Goal: Transaction & Acquisition: Purchase product/service

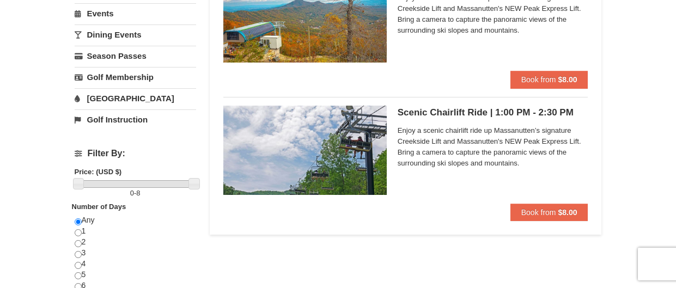
scroll to position [278, 0]
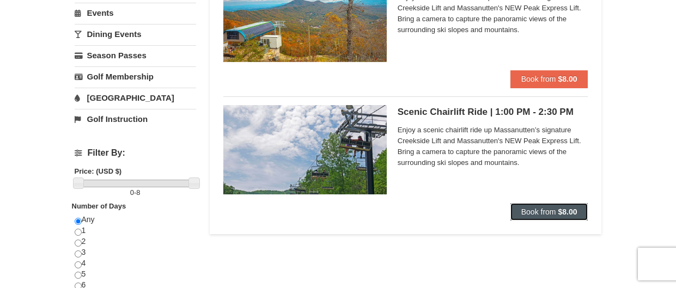
click at [543, 211] on span "Book from" at bounding box center [538, 212] width 35 height 9
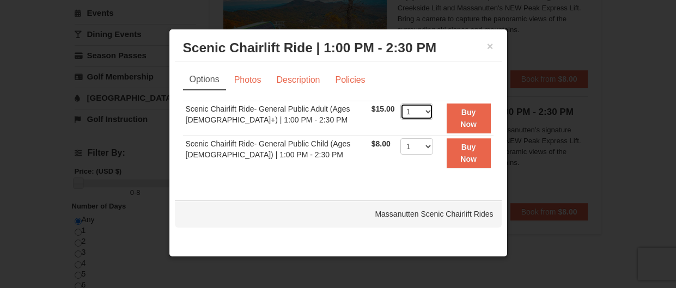
click at [424, 111] on select "1 2 3 4 5 6 7 8 9 10 11 12 13 14 15 16 17 18 19 20 21 22" at bounding box center [416, 111] width 33 height 16
select select "5"
click at [400, 103] on select "1 2 3 4 5 6 7 8 9 10 11 12 13 14 15 16 17 18 19 20 21 22" at bounding box center [416, 111] width 33 height 16
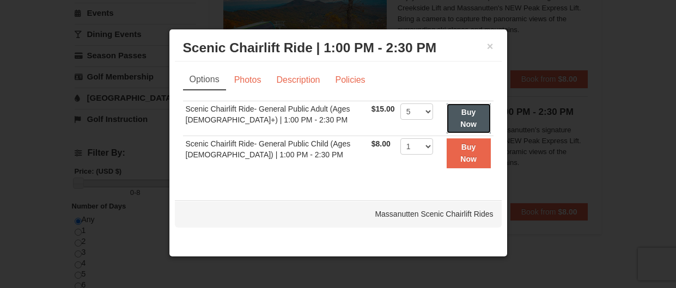
click at [470, 111] on strong "Buy Now" at bounding box center [468, 118] width 16 height 21
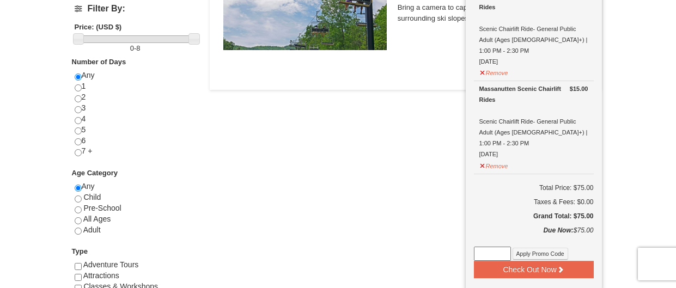
scroll to position [424, 0]
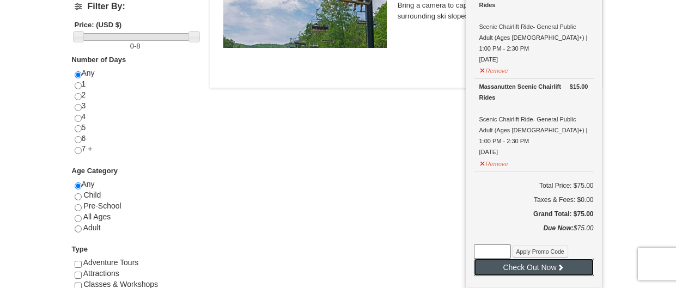
click at [504, 259] on button "Check Out Now" at bounding box center [534, 267] width 120 height 17
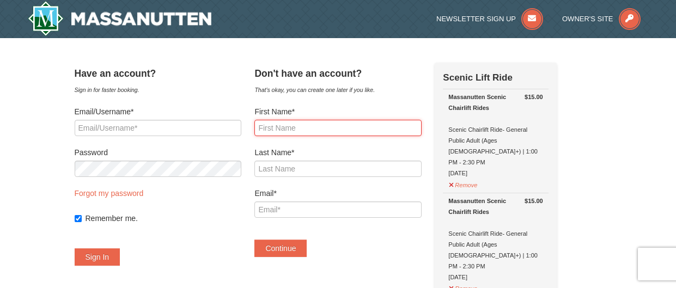
click at [330, 130] on input "First Name*" at bounding box center [337, 128] width 167 height 16
type input "[PERSON_NAME]"
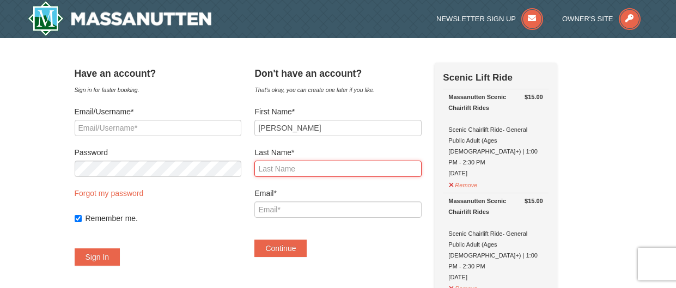
type input "Warns"
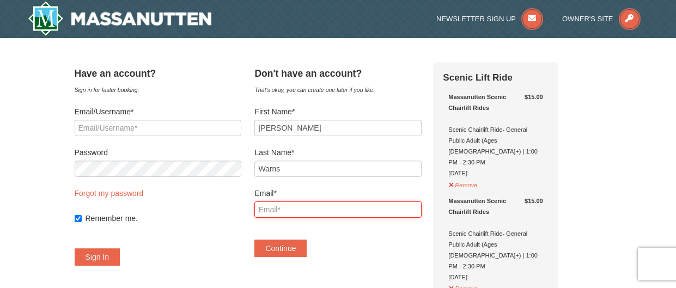
type input "[EMAIL_ADDRESS][DOMAIN_NAME]"
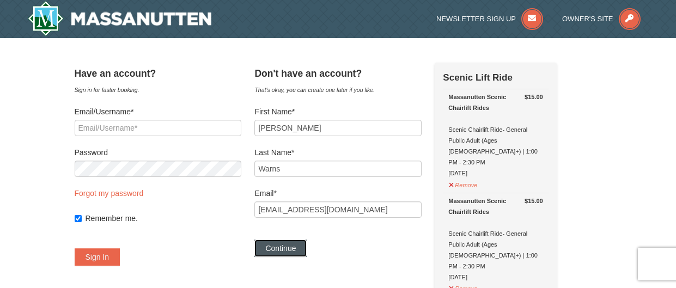
click at [306, 256] on button "Continue" at bounding box center [280, 248] width 52 height 17
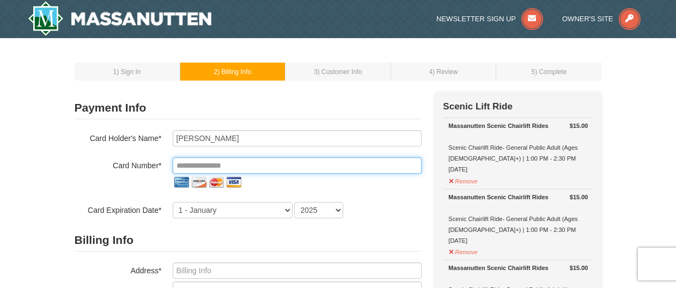
click at [339, 158] on input "tel" at bounding box center [297, 165] width 249 height 16
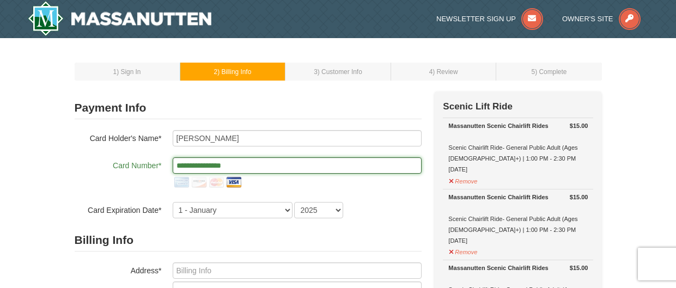
type input "**********"
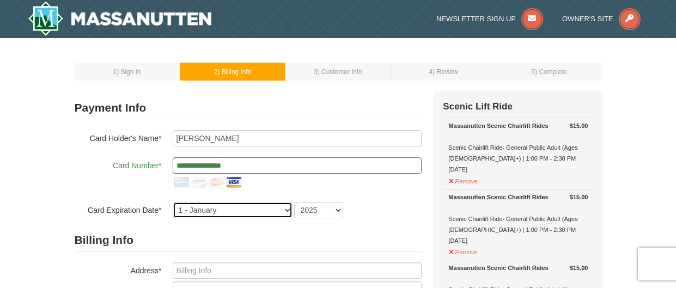
click at [278, 209] on select "1 - January 2 - February 3 - March 4 - April 5 - May 6 - June 7 - July 8 - Augu…" at bounding box center [233, 210] width 120 height 16
select select "8"
click at [173, 202] on select "1 - January 2 - February 3 - March 4 - April 5 - May 6 - June 7 - July 8 - Augu…" at bounding box center [233, 210] width 120 height 16
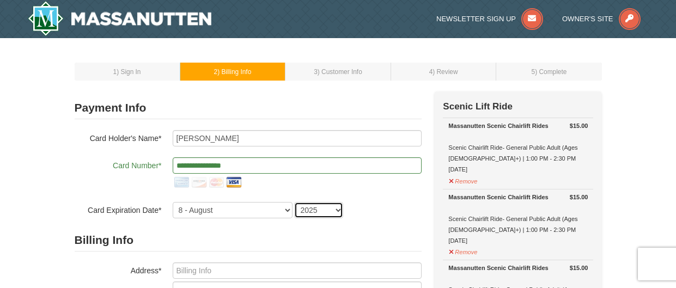
click at [314, 211] on select "2025 2026 2027 2028 2029 2030 2031 2032 2033 2034" at bounding box center [318, 210] width 49 height 16
select select "2026"
click at [294, 202] on select "2025 2026 2027 2028 2029 2030 2031 2032 2033 2034" at bounding box center [318, 210] width 49 height 16
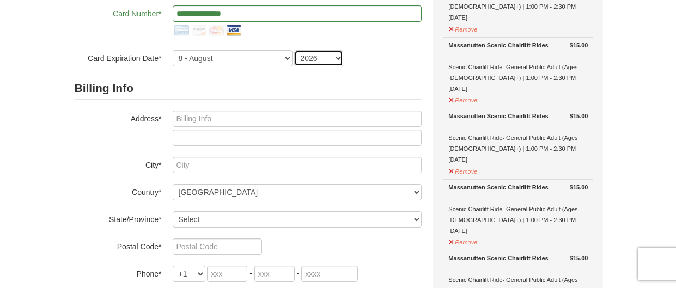
scroll to position [158, 0]
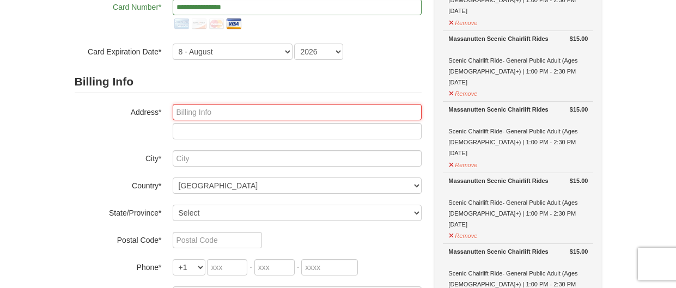
click at [223, 110] on input "text" at bounding box center [297, 112] width 249 height 16
type input "13114 Eastern Ave"
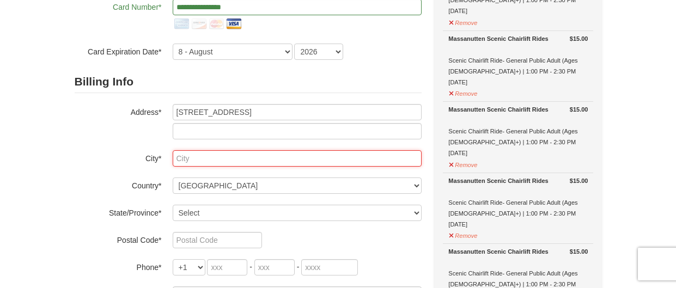
type input "MIDDLE RIVER"
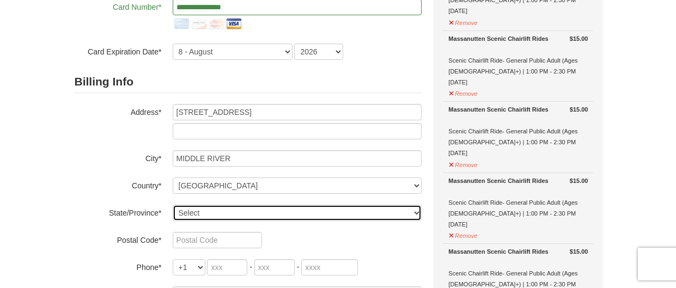
select select "MD"
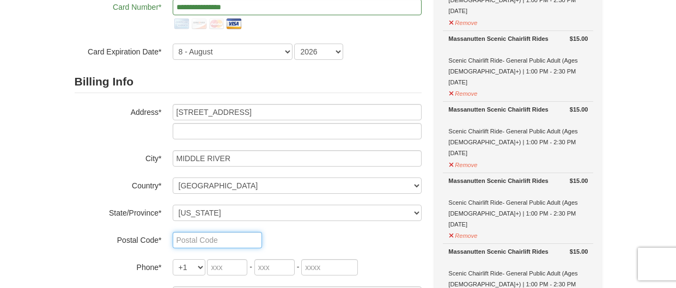
type input "21220"
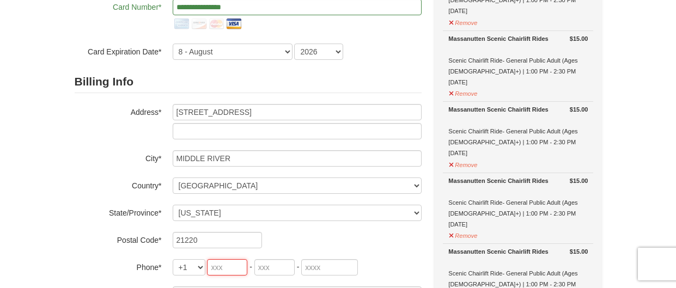
type input "410"
type input "446"
type input "7902"
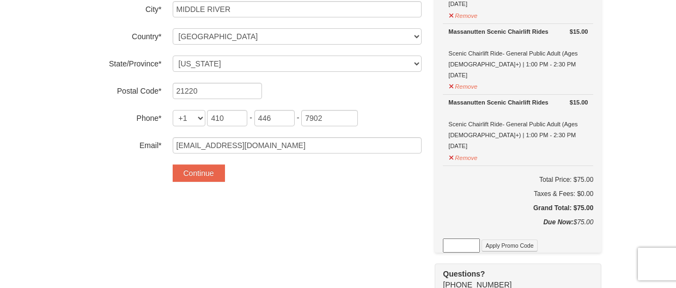
scroll to position [296, 0]
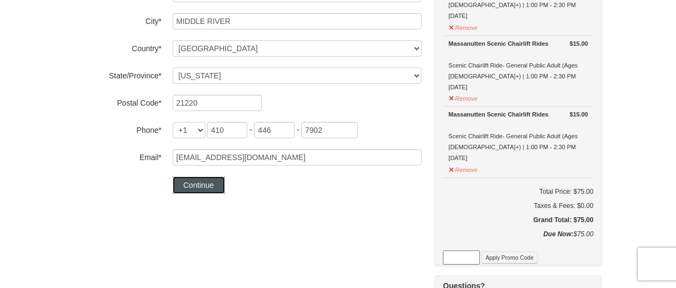
click at [205, 190] on button "Continue" at bounding box center [199, 184] width 52 height 17
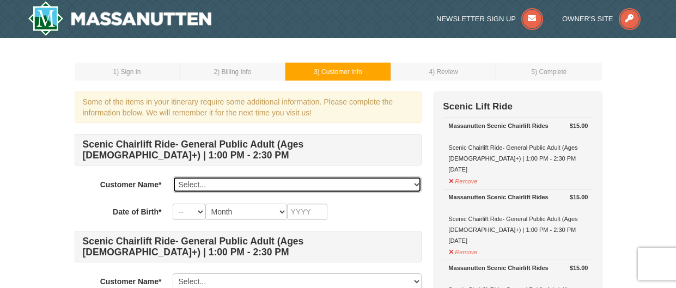
click at [234, 185] on select "Select... Vickie Warns Add New..." at bounding box center [297, 184] width 249 height 16
select select "28230130"
click at [173, 176] on select "Select... Vickie Warns Add New..." at bounding box center [297, 184] width 249 height 16
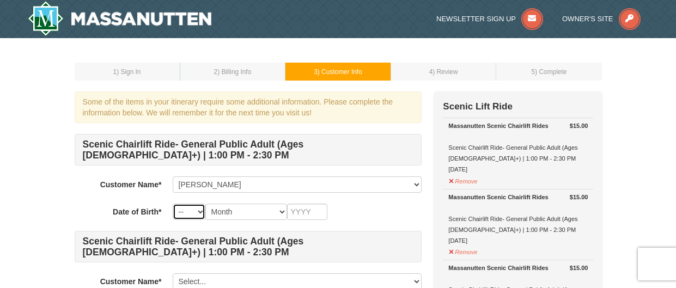
click at [201, 215] on select "-- 01 02 03 04 05 06 07 08 09 10 11 12 13 14 15 16 17 18 19 20 21 22 23 24 25 2…" at bounding box center [189, 212] width 33 height 16
select select "03"
click at [173, 204] on select "-- 01 02 03 04 05 06 07 08 09 10 11 12 13 14 15 16 17 18 19 20 21 22 23 24 25 2…" at bounding box center [189, 212] width 33 height 16
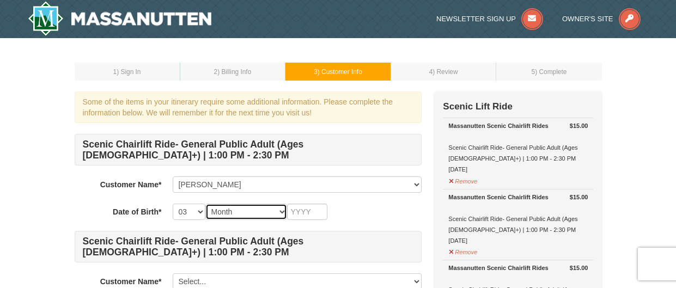
click at [279, 215] on select "Month January February March April May June July August September October Novem…" at bounding box center [246, 212] width 82 height 16
select select "03"
click at [205, 204] on select "Month January February March April May June July August September October Novem…" at bounding box center [246, 212] width 82 height 16
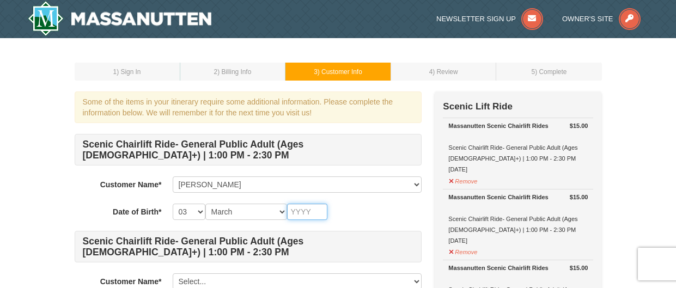
click at [313, 215] on input "text" at bounding box center [307, 212] width 40 height 16
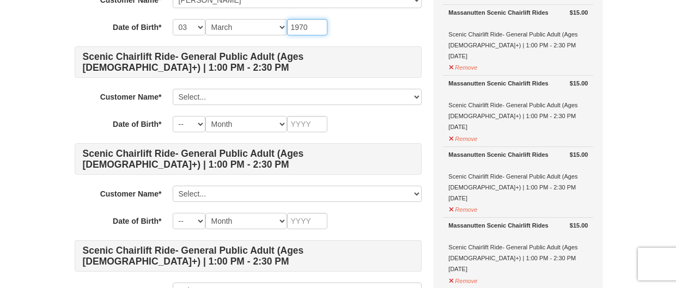
scroll to position [185, 0]
type input "1970"
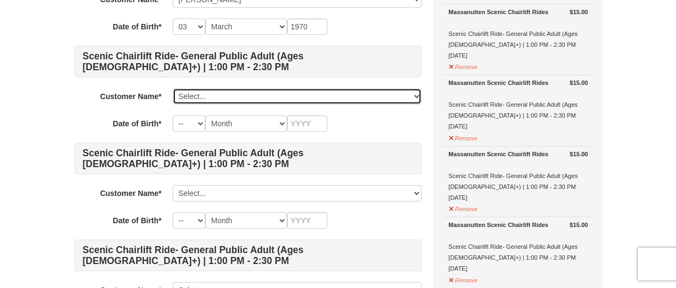
click at [207, 92] on select "Select... Vickie Warns Add New..." at bounding box center [297, 96] width 249 height 16
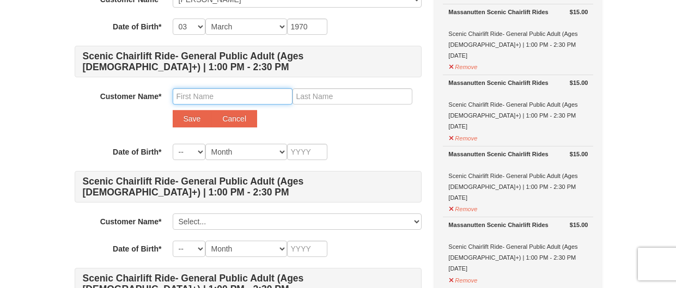
click at [211, 90] on input "text" at bounding box center [233, 96] width 120 height 16
type input "Caryn"
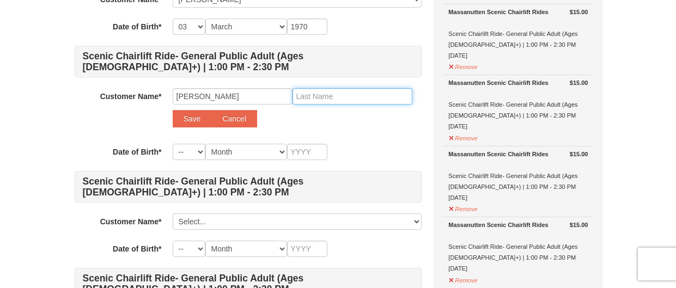
click at [353, 97] on input "text" at bounding box center [352, 96] width 120 height 16
type input "[PERSON_NAME]"
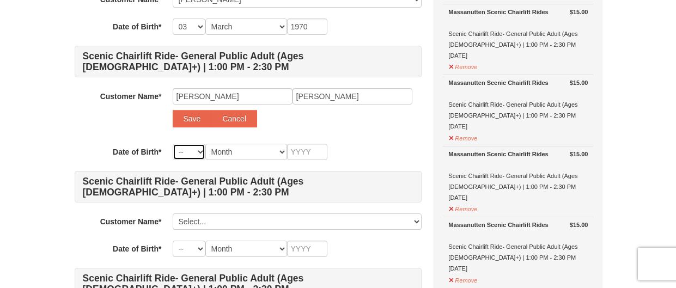
click at [201, 151] on select "-- 01 02 03 04 05 06 07 08 09 10 11 12 13 14 15 16 17 18 19 20 21 22 23 24 25 2…" at bounding box center [189, 152] width 33 height 16
click at [243, 156] on select "Month January February March April May June July August September October Novem…" at bounding box center [246, 152] width 82 height 16
select select "07"
click at [205, 144] on select "Month January February March April May June July August September October Novem…" at bounding box center [246, 152] width 82 height 16
click at [186, 148] on select "-- 01 02 03 04 05 06 07 08 09 10 11 12 13 14 15 16 17 18 19 20 21 22 23 24 25 2…" at bounding box center [189, 152] width 33 height 16
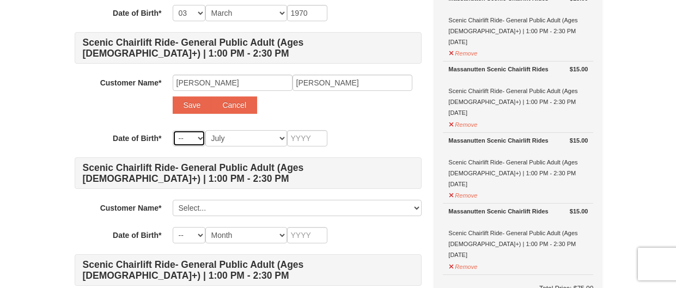
scroll to position [197, 0]
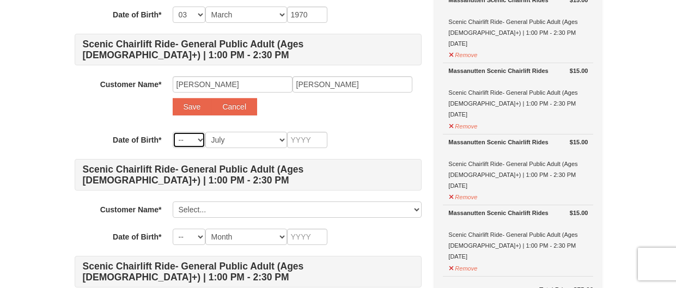
click at [193, 143] on select "-- 01 02 03 04 05 06 07 08 09 10 11 12 13 14 15 16 17 18 19 20 21 22 23 24 25 2…" at bounding box center [189, 140] width 33 height 16
select select "20"
click at [173, 132] on select "-- 01 02 03 04 05 06 07 08 09 10 11 12 13 14 15 16 17 18 19 20 21 22 23 24 25 2…" at bounding box center [189, 140] width 33 height 16
click at [315, 135] on input "text" at bounding box center [307, 140] width 40 height 16
type input "1973"
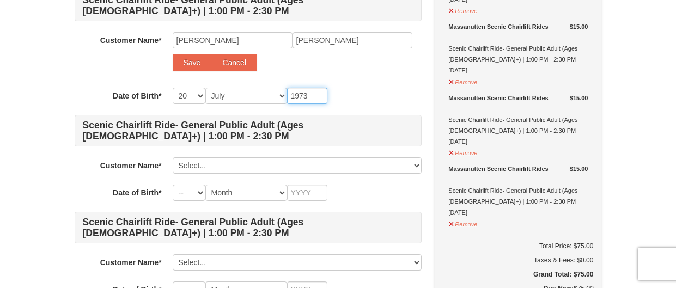
scroll to position [242, 0]
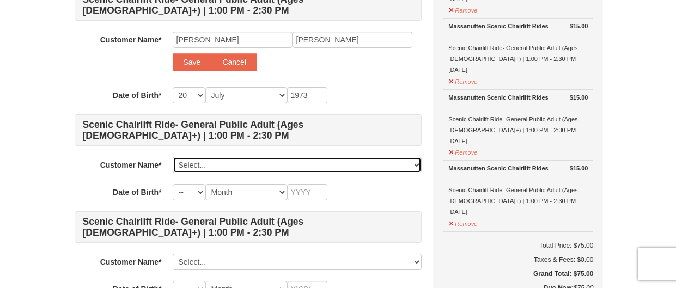
click at [272, 167] on select "Select... Vickie Warns Add New..." at bounding box center [297, 165] width 249 height 16
select select
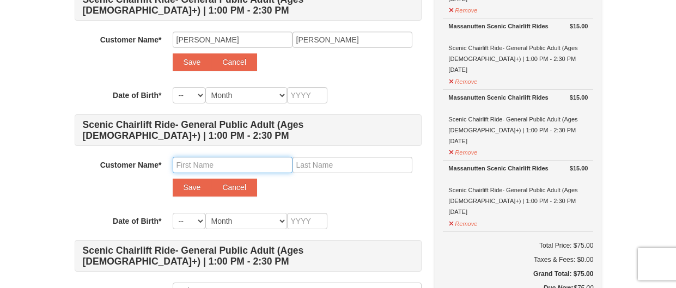
click at [223, 165] on input "text" at bounding box center [233, 165] width 120 height 16
type input "Lisa"
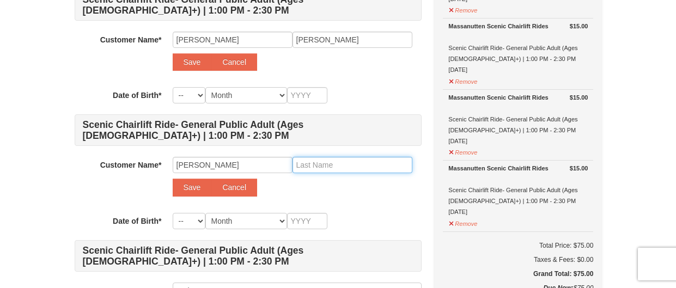
click at [314, 168] on input "text" at bounding box center [352, 165] width 120 height 16
type input "Philipp"
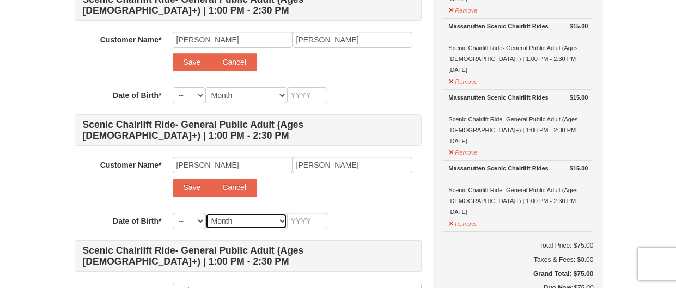
click at [243, 221] on select "Month January February March April May June July August September October Novem…" at bounding box center [246, 221] width 82 height 16
click at [308, 219] on input "text" at bounding box center [307, 221] width 40 height 16
type input "1"
type input "19"
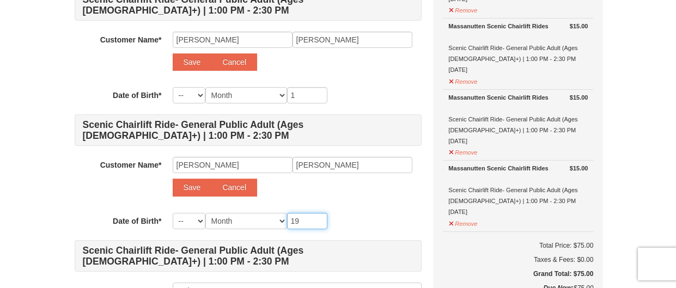
type input "19"
type input "196"
type input "1965"
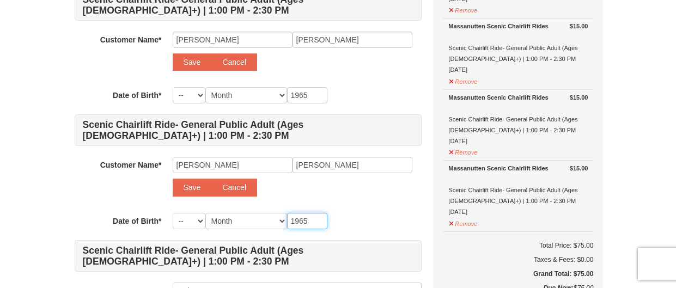
type input "1965"
click at [240, 218] on select "Month January February March April May June July August September October Novem…" at bounding box center [246, 221] width 82 height 16
select select "11"
click at [205, 213] on select "Month January February March April May June July August September October Novem…" at bounding box center [246, 221] width 82 height 16
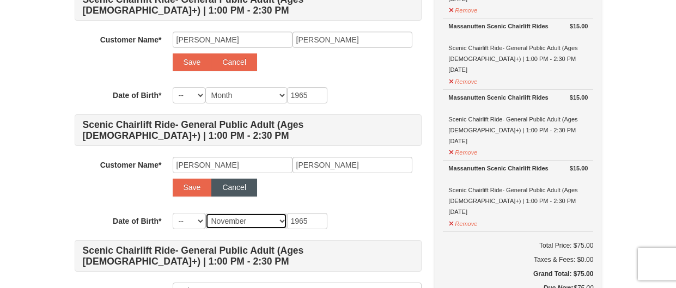
select select "11"
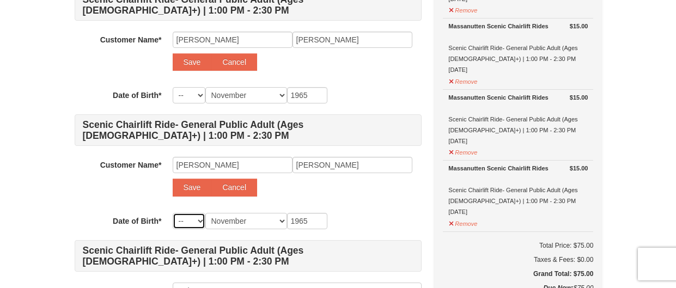
click at [199, 218] on select "-- 01 02 03 04 05 06 07 08 09 10 11 12 13 14 15 16 17 18 19 20 21 22 23 24 25 2…" at bounding box center [189, 221] width 33 height 16
select select "11"
click at [173, 213] on select "-- 01 02 03 04 05 06 07 08 09 10 11 12 13 14 15 16 17 18 19 20 21 22 23 24 25 2…" at bounding box center [189, 221] width 33 height 16
select select "11"
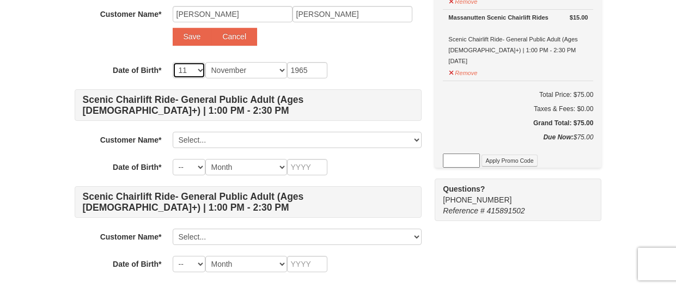
scroll to position [398, 0]
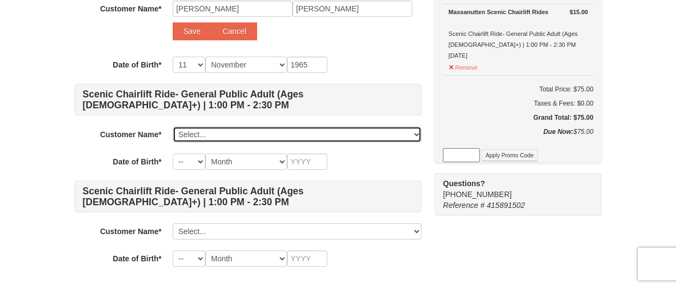
click at [252, 130] on select "Select... Vickie Warns Add New..." at bounding box center [297, 134] width 249 height 16
select select
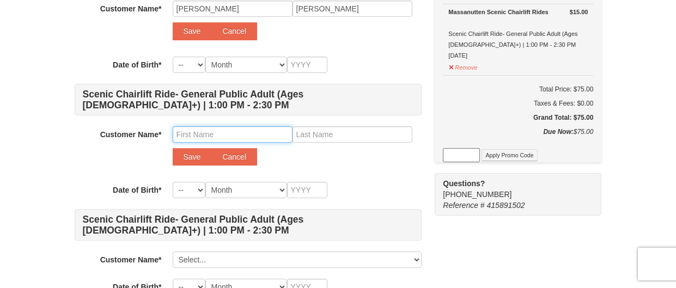
click at [212, 133] on input "text" at bounding box center [233, 134] width 120 height 16
type input "Angie"
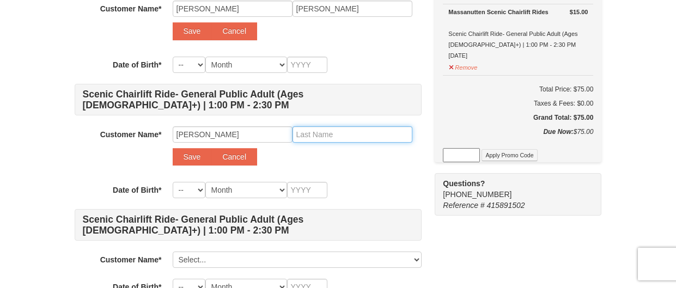
click at [372, 130] on input "text" at bounding box center [352, 134] width 120 height 16
type input "Fields"
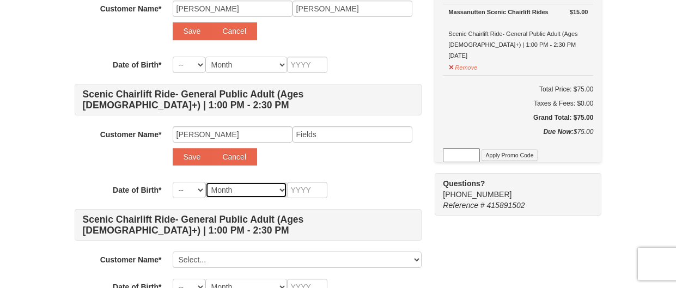
click at [233, 193] on select "Month January February March April May June July August September October Novem…" at bounding box center [246, 190] width 82 height 16
select select "06"
click at [205, 182] on select "Month January February March April May June July August September October Novem…" at bounding box center [246, 190] width 82 height 16
select select "06"
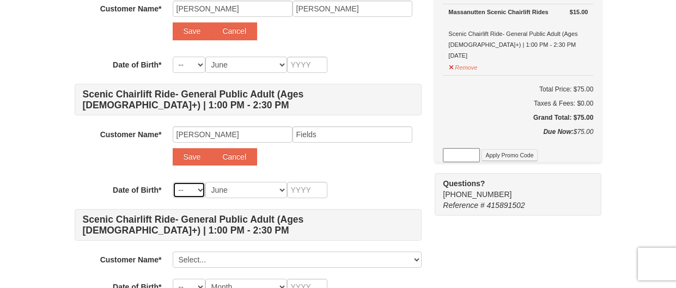
click at [187, 187] on select "-- 01 02 03 04 05 06 07 08 09 10 11 12 13 14 15 16 17 18 19 20 21 22 23 24 25 2…" at bounding box center [189, 190] width 33 height 16
select select "02"
click at [173, 182] on select "-- 01 02 03 04 05 06 07 08 09 10 11 12 13 14 15 16 17 18 19 20 21 22 23 24 25 2…" at bounding box center [189, 190] width 33 height 16
select select "02"
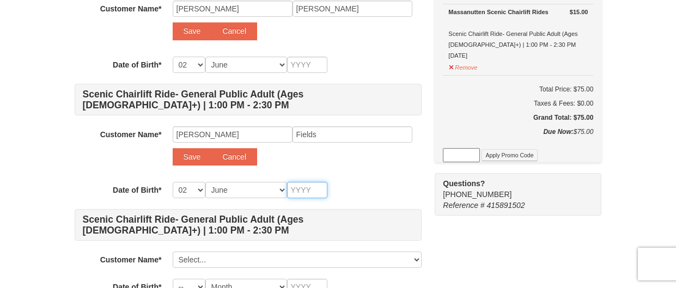
click at [316, 186] on input "text" at bounding box center [307, 190] width 40 height 16
type input "1"
type input "19"
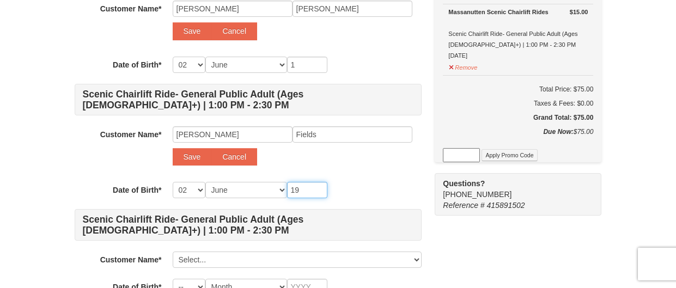
type input "19"
type input "196"
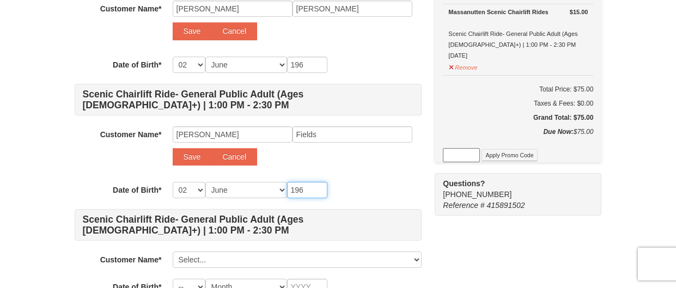
type input "1967"
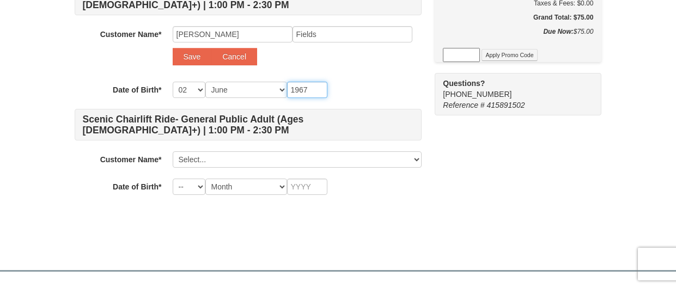
scroll to position [499, 0]
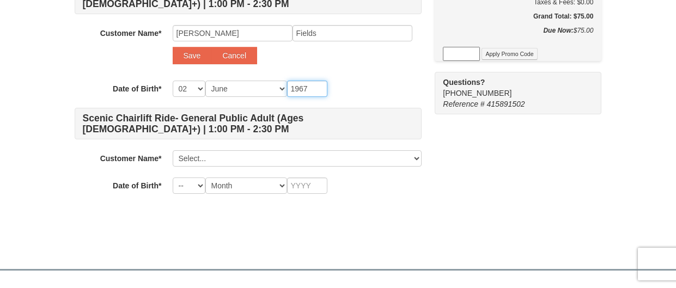
type input "1967"
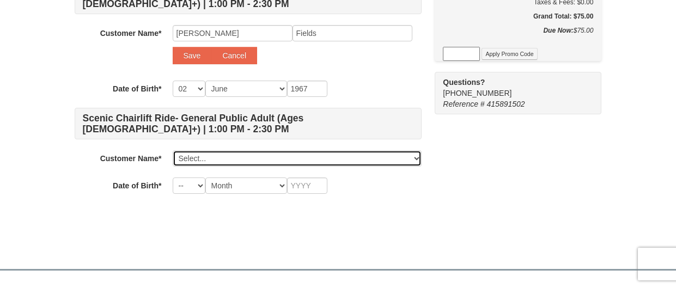
click at [251, 158] on select "Select... Vickie Warns Add New..." at bounding box center [297, 158] width 249 height 16
select select
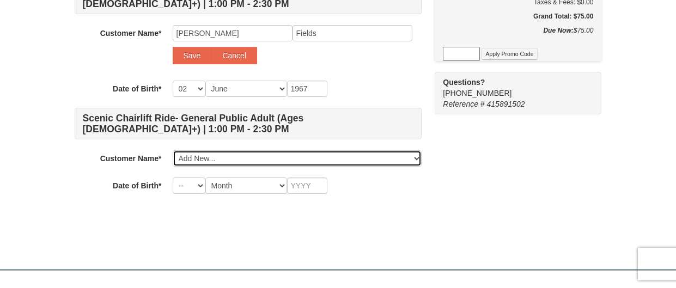
select select
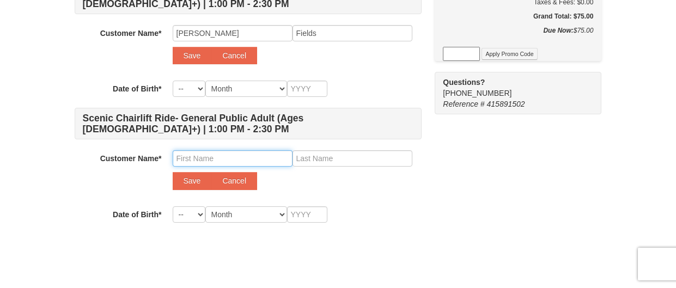
click at [226, 155] on input "text" at bounding box center [233, 158] width 120 height 16
type input "Sharon"
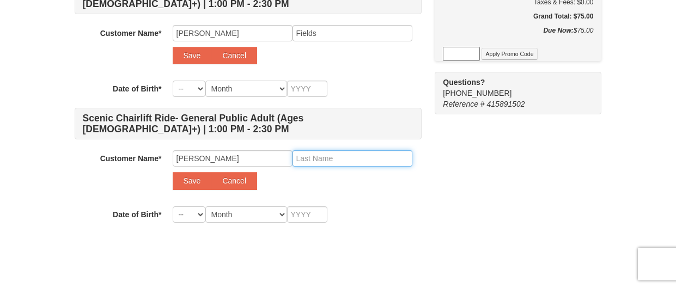
click at [327, 161] on input "text" at bounding box center [352, 158] width 120 height 16
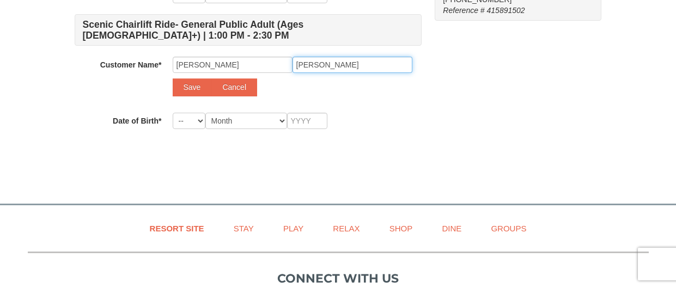
scroll to position [594, 0]
type input "Murray"
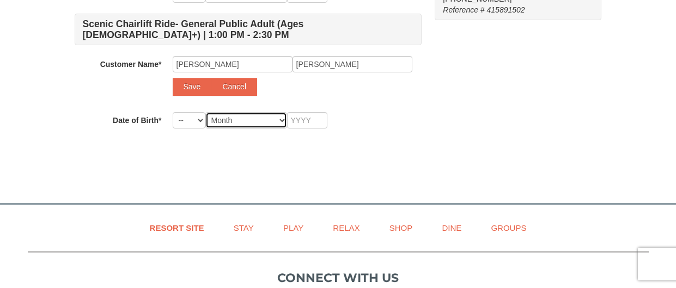
click at [259, 117] on select "Month January February March April May June July August September October Novem…" at bounding box center [246, 120] width 82 height 16
select select "02"
click at [205, 112] on select "Month January February March April May June July August September October Novem…" at bounding box center [246, 120] width 82 height 16
select select "02"
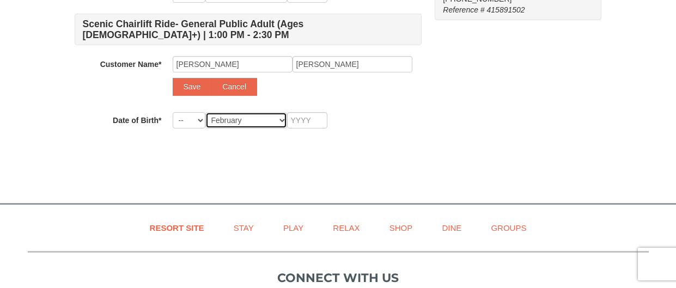
select select "02"
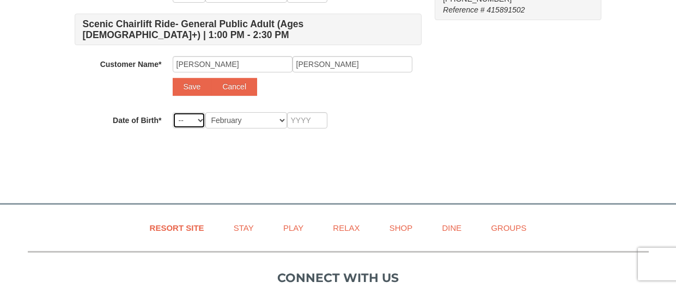
click at [186, 122] on select "-- 01 02 03 04 05 06 07 08 09 10 11 12 13 14 15 16 17 18 19 20 21 22 23 24 25 2…" at bounding box center [189, 120] width 33 height 16
select select "18"
click at [173, 112] on select "-- 01 02 03 04 05 06 07 08 09 10 11 12 13 14 15 16 17 18 19 20 21 22 23 24 25 2…" at bounding box center [189, 120] width 33 height 16
select select "18"
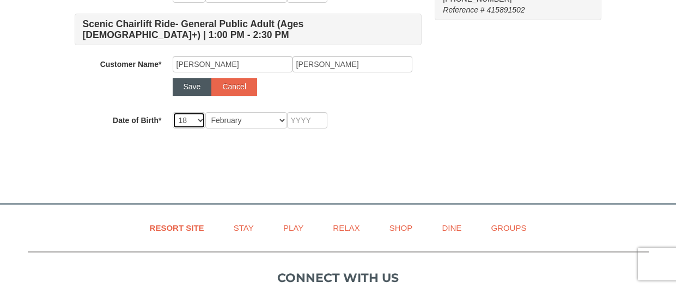
select select "18"
click at [191, 121] on select "-- 01 02 03 04 05 06 07 08 09 10 11 12 13 14 15 16 17 18 19 20 21 22 23 24 25 2…" at bounding box center [189, 120] width 33 height 16
select select "17"
click at [173, 112] on select "-- 01 02 03 04 05 06 07 08 09 10 11 12 13 14 15 16 17 18 19 20 21 22 23 24 25 2…" at bounding box center [189, 120] width 33 height 16
select select "17"
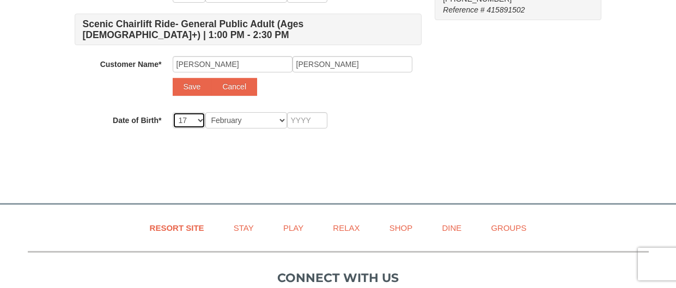
select select "17"
click at [312, 120] on input "text" at bounding box center [307, 120] width 40 height 16
type input "1"
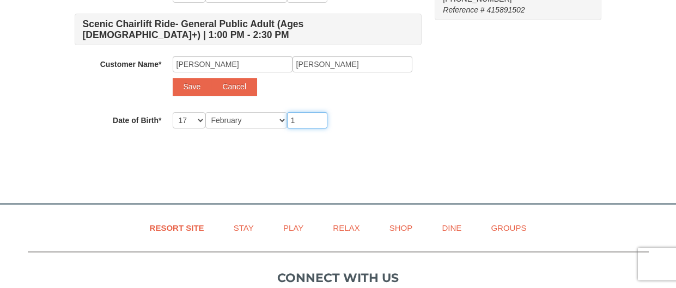
type input "1"
type input "19"
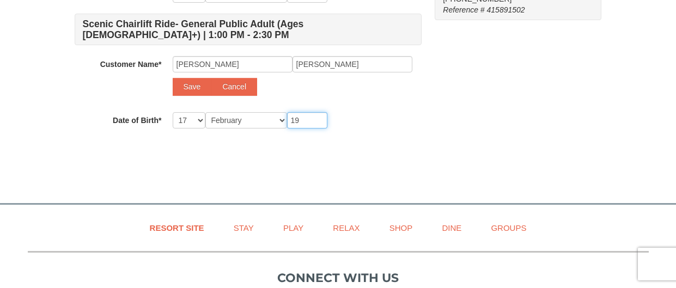
type input "19"
type input "195"
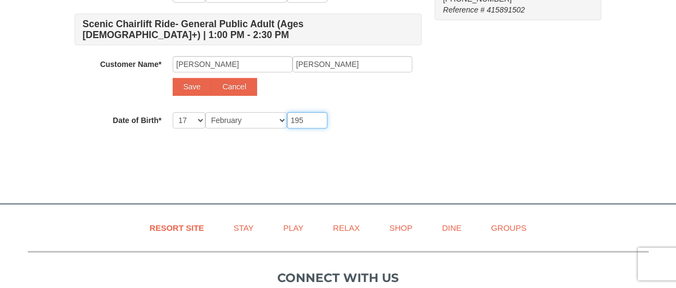
type input "1955"
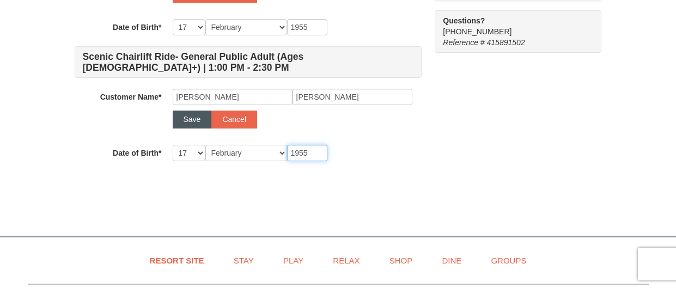
type input "1955"
click at [195, 121] on button "Save" at bounding box center [192, 119] width 39 height 17
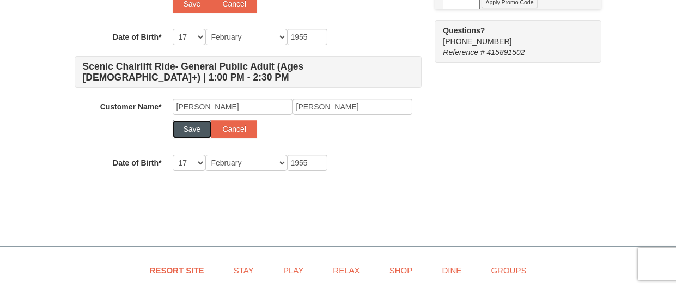
select select
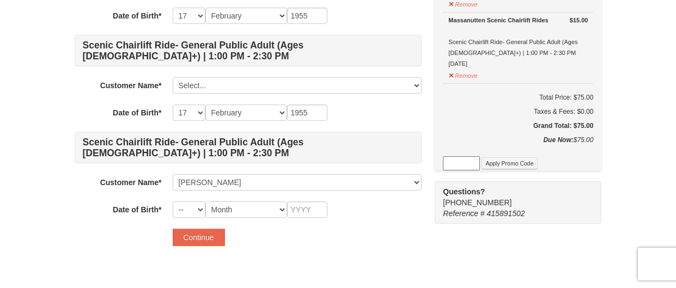
scroll to position [395, 0]
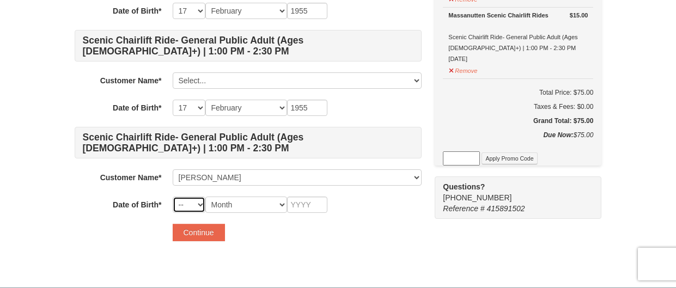
click at [199, 203] on select "-- 01 02 03 04 05 06 07 08 09 10 11 12 13 14 15 16 17 18 19 20 21 22 23 24 25 2…" at bounding box center [189, 205] width 33 height 16
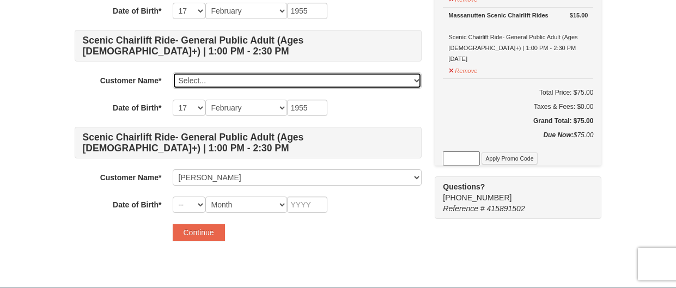
click at [217, 80] on select "Select... Vickie Warns Sharon Murray Add New..." at bounding box center [297, 80] width 249 height 16
select select "28230135"
click at [173, 72] on select "Select... Vickie Warns Sharon Murray Add New..." at bounding box center [297, 80] width 249 height 16
select select
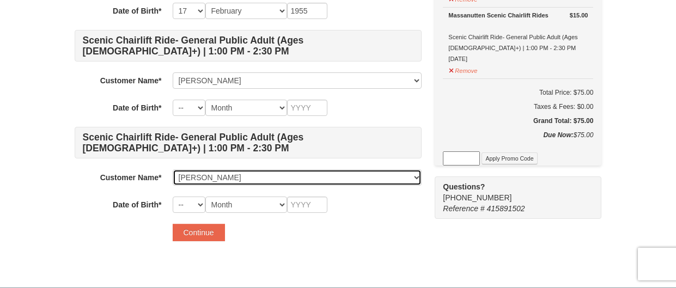
click at [259, 175] on select "Select... Vickie Warns Sharon Murray Add New..." at bounding box center [297, 177] width 249 height 16
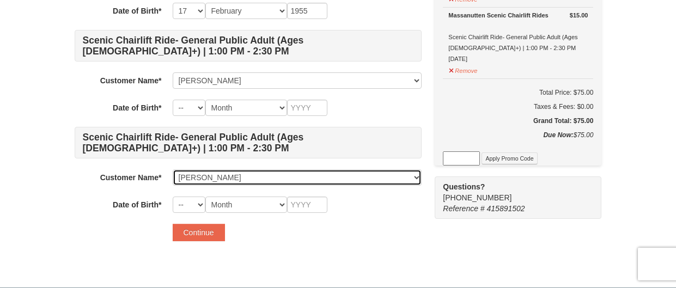
click at [237, 180] on select "Select... Vickie Warns Sharon Murray Add New..." at bounding box center [297, 177] width 249 height 16
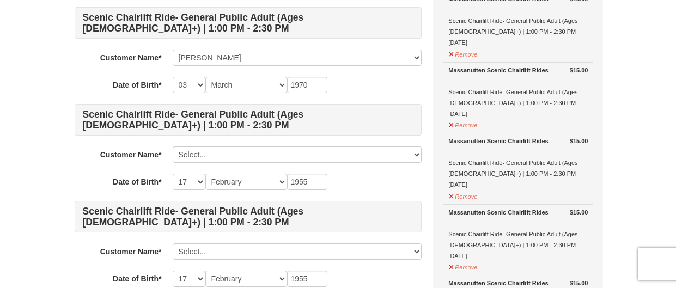
scroll to position [130, 0]
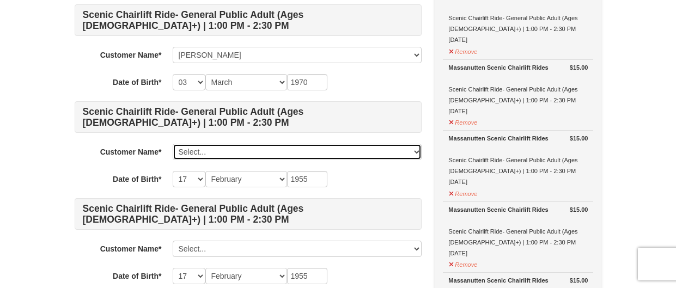
click at [239, 152] on select "Select... Vickie Warns Sharon Murray Add New..." at bounding box center [297, 152] width 249 height 16
click at [173, 144] on select "Select... Vickie Warns Sharon Murray Add New..." at bounding box center [297, 152] width 249 height 16
click at [225, 158] on select "Select... Vickie Warns Sharon Murray Add New..." at bounding box center [297, 152] width 249 height 16
click at [225, 157] on select "Select... Vickie Warns Sharon Murray Add New..." at bounding box center [297, 152] width 249 height 16
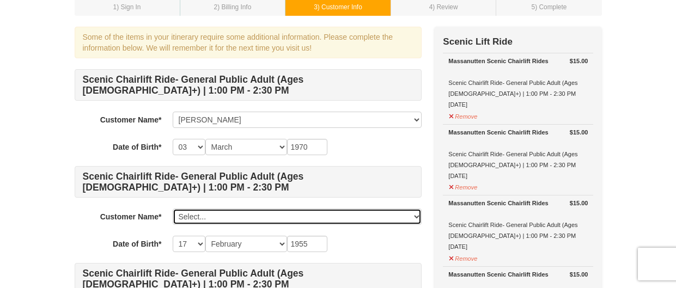
scroll to position [0, 0]
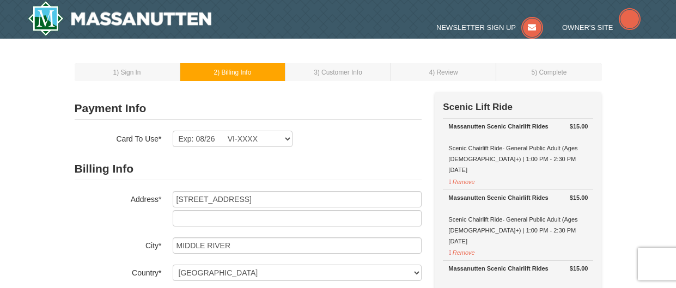
select select "MD"
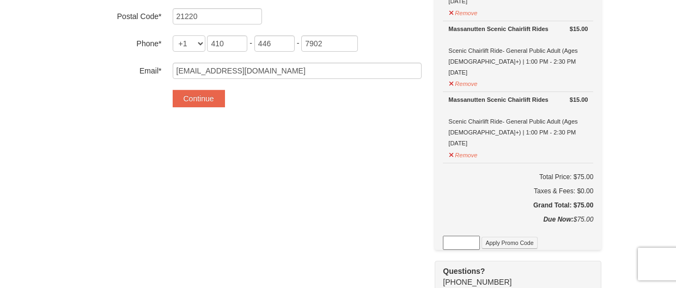
scroll to position [312, 0]
click at [209, 94] on button "Continue" at bounding box center [199, 97] width 52 height 17
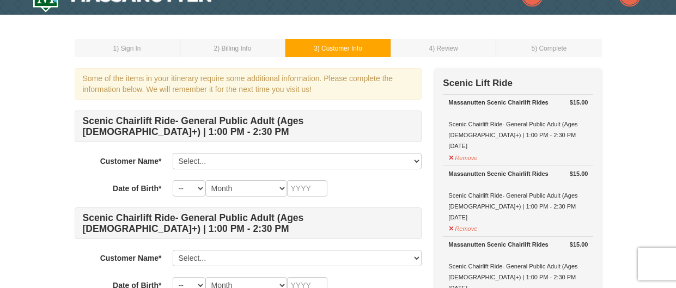
scroll to position [93, 0]
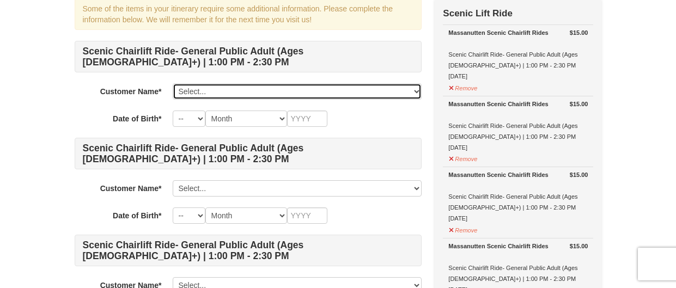
click at [317, 93] on select "Select... Vickie Warns Sharon Murray Add New..." at bounding box center [297, 91] width 249 height 16
select select "28230130"
click at [173, 83] on select "Select... Vickie Warns Sharon Murray Add New..." at bounding box center [297, 91] width 249 height 16
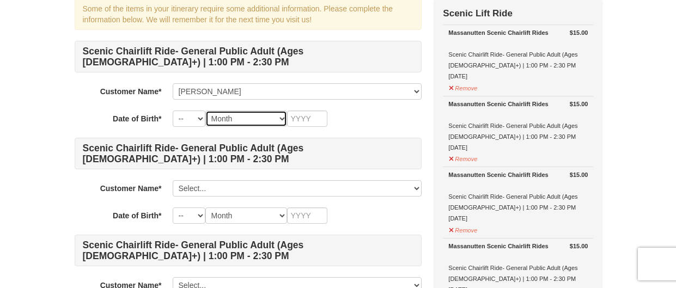
click at [231, 114] on select "Month January February March April May June July August September October Novem…" at bounding box center [246, 119] width 82 height 16
select select "03"
click at [205, 111] on select "Month January February March April May June July August September October Novem…" at bounding box center [246, 119] width 82 height 16
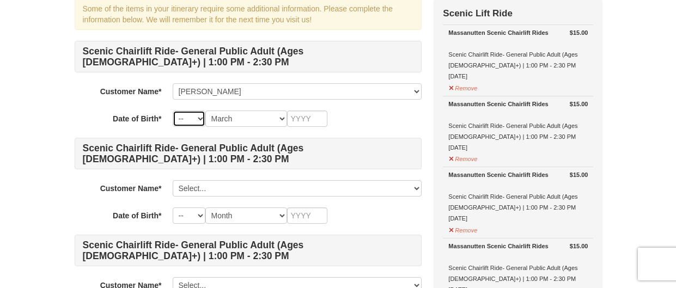
click at [203, 115] on select "-- 01 02 03 04 05 06 07 08 09 10 11 12 13 14 15 16 17 18 19 20 21 22 23 24 25 2…" at bounding box center [189, 119] width 33 height 16
select select "06"
click at [173, 111] on select "-- 01 02 03 04 05 06 07 08 09 10 11 12 13 14 15 16 17 18 19 20 21 22 23 24 25 2…" at bounding box center [189, 119] width 33 height 16
click at [314, 117] on input "text" at bounding box center [307, 119] width 40 height 16
type input "1970"
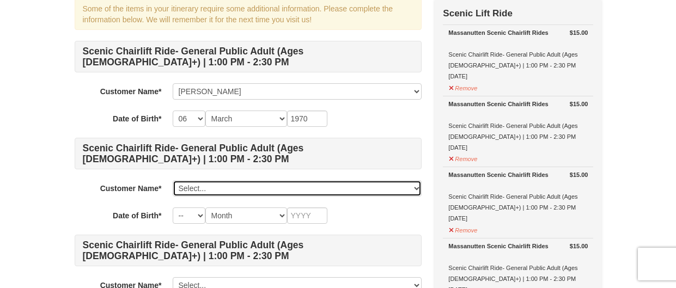
click at [279, 185] on select "Select... Vickie Warns Sharon Murray Add New..." at bounding box center [297, 188] width 249 height 16
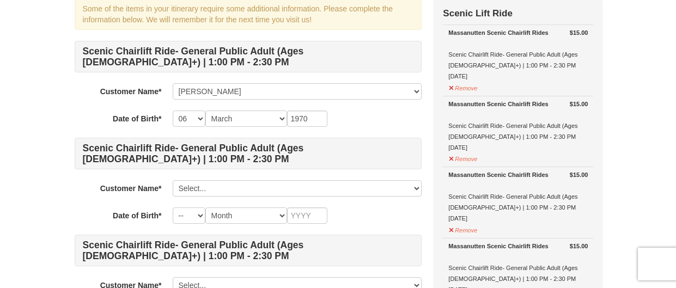
click at [238, 174] on div "Scenic Chairlift Ride- General Public Adult (Ages 13+) | 1:00 PM - 2:30 PM Cust…" at bounding box center [248, 278] width 347 height 474
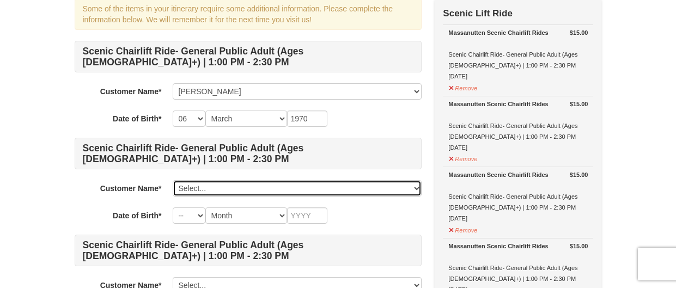
click at [239, 182] on select "Select... Vickie Warns Sharon Murray Add New..." at bounding box center [297, 188] width 249 height 16
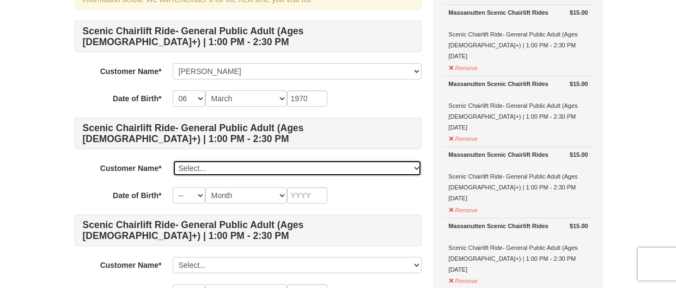
scroll to position [95, 0]
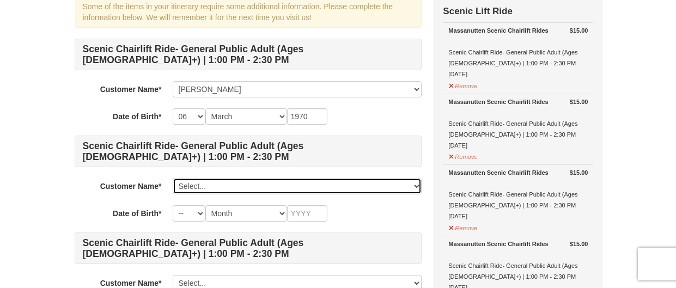
click at [194, 185] on select "Select... Vickie Warns Sharon Murray Add New..." at bounding box center [297, 186] width 249 height 16
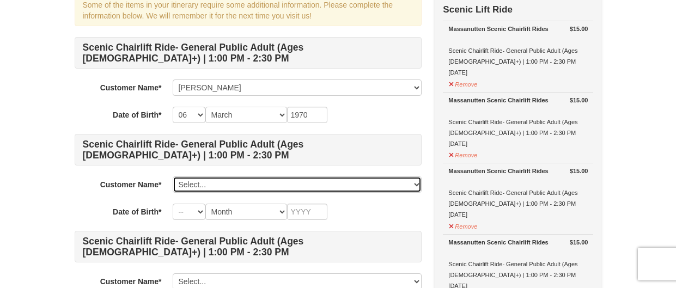
click at [194, 181] on select "Select... Vickie Warns Sharon Murray Add New..." at bounding box center [297, 184] width 249 height 16
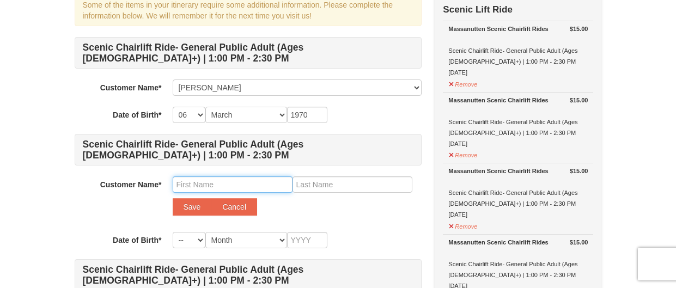
click at [204, 180] on input "text" at bounding box center [233, 184] width 120 height 16
type input "[PERSON_NAME]"
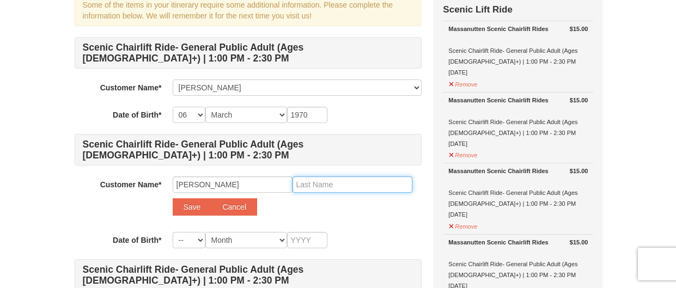
click at [334, 181] on input "text" at bounding box center [352, 184] width 120 height 16
type input "[PERSON_NAME]"
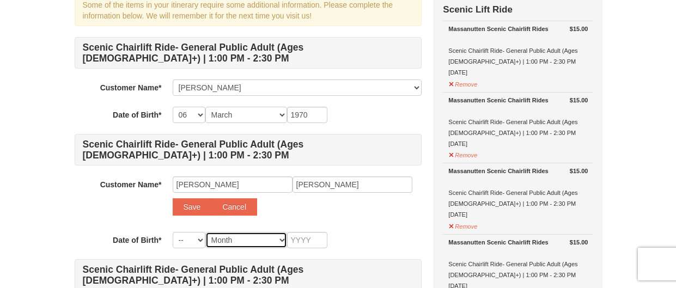
click at [255, 239] on select "Month January February March April May June July August September October Novem…" at bounding box center [246, 240] width 82 height 16
select select "07"
click at [205, 232] on select "Month January February March April May June July August September October Novem…" at bounding box center [246, 240] width 82 height 16
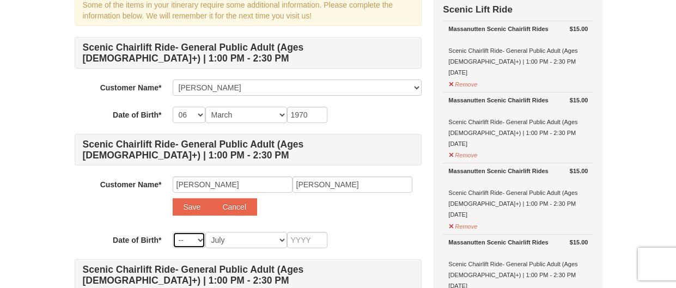
click at [196, 237] on select "-- 01 02 03 04 05 06 07 08 09 10 11 12 13 14 15 16 17 18 19 20 21 22 23 24 25 2…" at bounding box center [189, 240] width 33 height 16
select select "20"
click at [173, 232] on select "-- 01 02 03 04 05 06 07 08 09 10 11 12 13 14 15 16 17 18 19 20 21 22 23 24 25 2…" at bounding box center [189, 240] width 33 height 16
click at [296, 245] on input "text" at bounding box center [307, 240] width 40 height 16
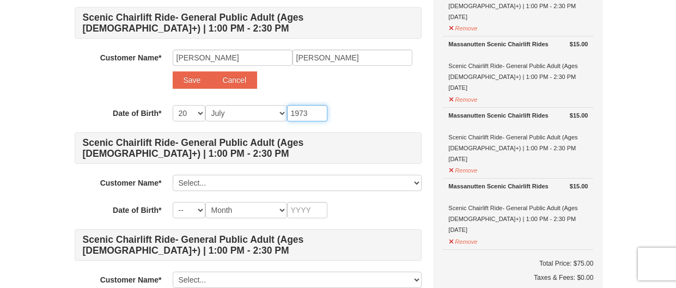
scroll to position [237, 0]
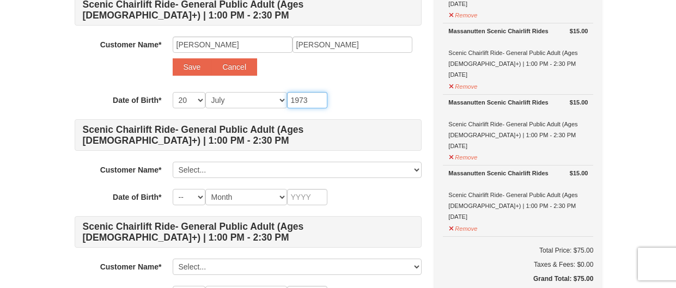
type input "1973"
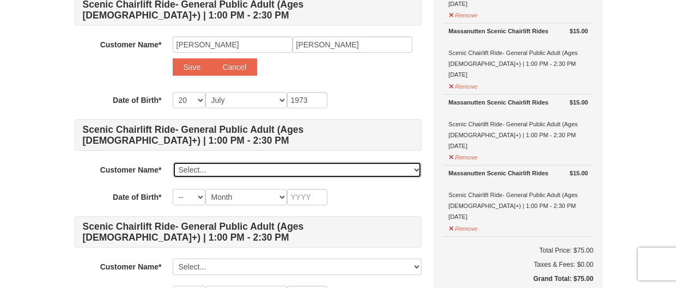
click at [264, 167] on select "Select... Vickie Warns Sharon Murray Add New..." at bounding box center [297, 170] width 249 height 16
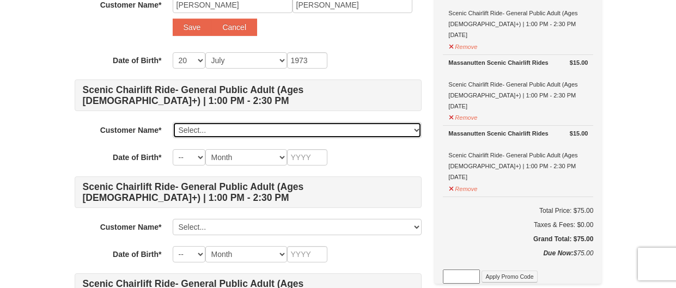
scroll to position [279, 0]
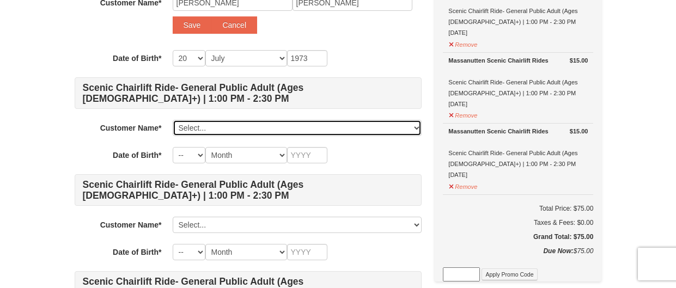
click at [220, 123] on select "Select... Vickie Warns Sharon Murray Add New..." at bounding box center [297, 128] width 249 height 16
select select "28230135"
click at [173, 120] on select "Select... Vickie Warns Sharon Murray Add New..." at bounding box center [297, 128] width 249 height 16
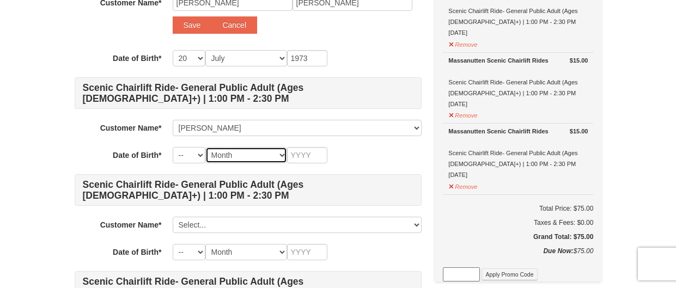
click at [221, 153] on select "Month January February March April May June July August September October Novem…" at bounding box center [246, 155] width 82 height 16
select select "02"
click at [205, 147] on select "Month January February March April May June July August September October Novem…" at bounding box center [246, 155] width 82 height 16
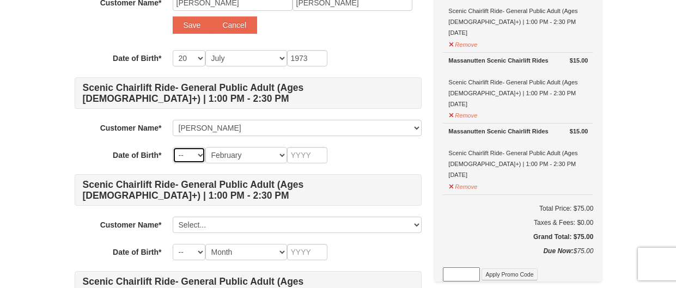
click at [186, 155] on select "-- 01 02 03 04 05 06 07 08 09 10 11 12 13 14 15 16 17 18 19 20 21 22 23 24 25 2…" at bounding box center [189, 155] width 33 height 16
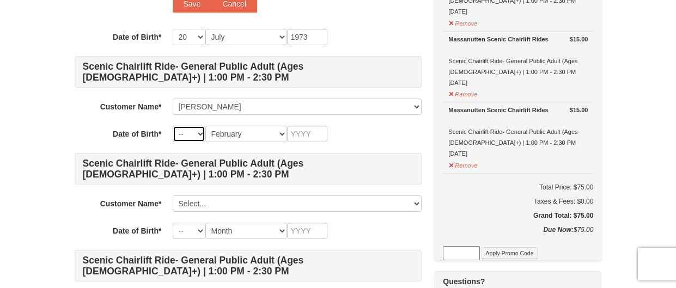
scroll to position [297, 0]
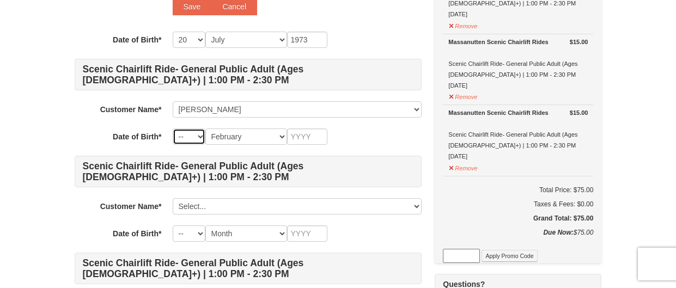
click at [185, 138] on select "-- 01 02 03 04 05 06 07 08 09 10 11 12 13 14 15 16 17 18 19 20 21 22 23 24 25 2…" at bounding box center [189, 137] width 33 height 16
select select "17"
click at [173, 129] on select "-- 01 02 03 04 05 06 07 08 09 10 11 12 13 14 15 16 17 18 19 20 21 22 23 24 25 2…" at bounding box center [189, 137] width 33 height 16
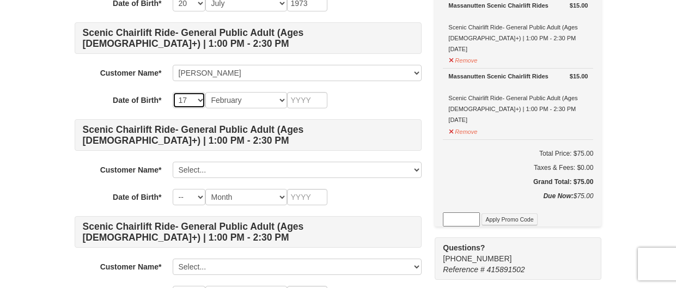
scroll to position [337, 0]
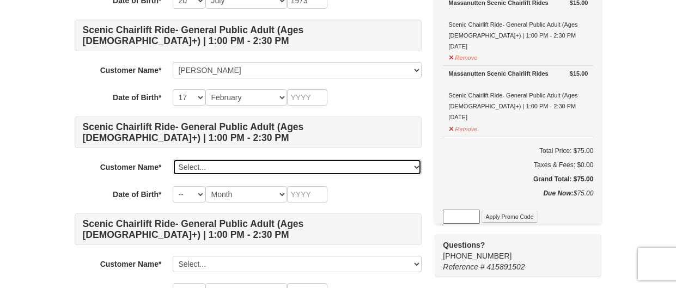
click at [255, 167] on select "Select... Vickie Warns Sharon Murray Add New..." at bounding box center [297, 167] width 249 height 16
select select
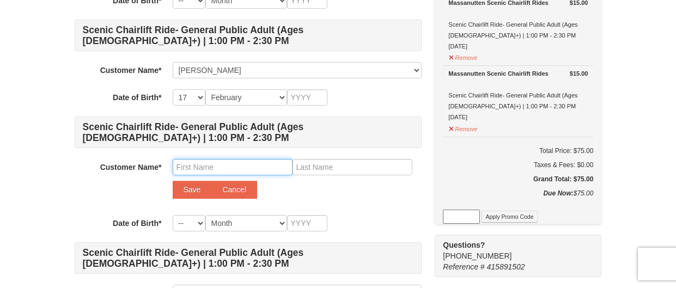
click at [214, 160] on input "text" at bounding box center [233, 167] width 120 height 16
type input "Lisa"
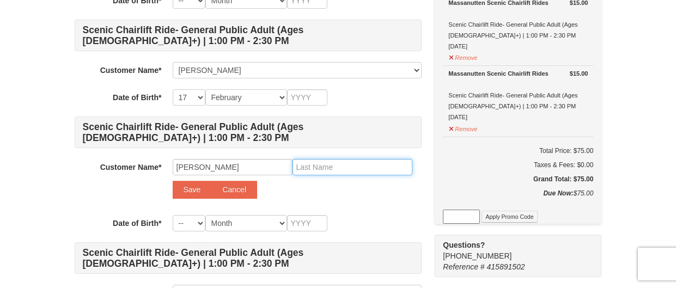
click at [340, 170] on input "text" at bounding box center [352, 167] width 120 height 16
type input "Philipp"
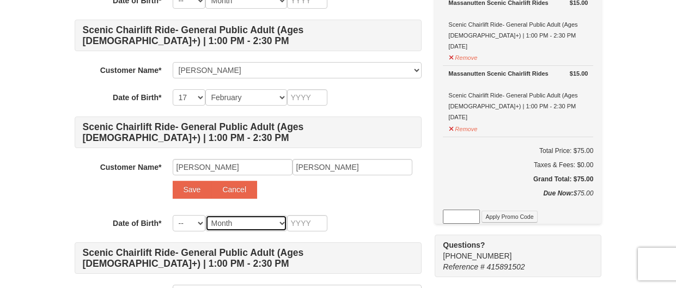
click at [269, 218] on select "Month January February March April May June July August September October Novem…" at bounding box center [246, 223] width 82 height 16
select select "11"
click at [205, 215] on select "Month January February March April May June July August September October Novem…" at bounding box center [246, 223] width 82 height 16
select select "11"
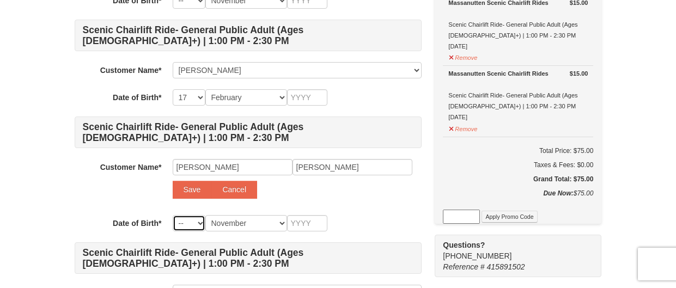
click at [193, 222] on select "-- 01 02 03 04 05 06 07 08 09 10 11 12 13 14 15 16 17 18 19 20 21 22 23 24 25 2…" at bounding box center [189, 223] width 33 height 16
select select "11"
click at [173, 215] on select "-- 01 02 03 04 05 06 07 08 09 10 11 12 13 14 15 16 17 18 19 20 21 22 23 24 25 2…" at bounding box center [189, 223] width 33 height 16
select select "11"
click at [334, 200] on div "Customer Name* Select... Vickie Warns Sharon Murray Add New... Lisa Philipp Sav…" at bounding box center [248, 181] width 347 height 45
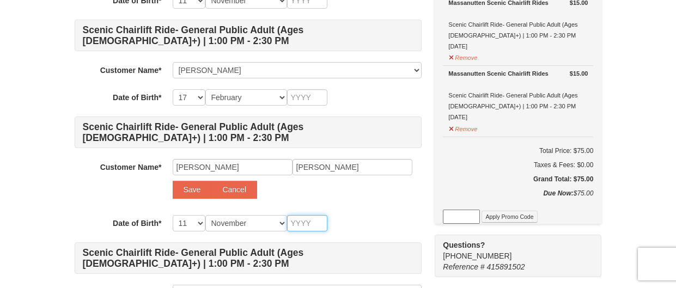
click at [318, 218] on input "text" at bounding box center [307, 223] width 40 height 16
type input "1"
type input "19"
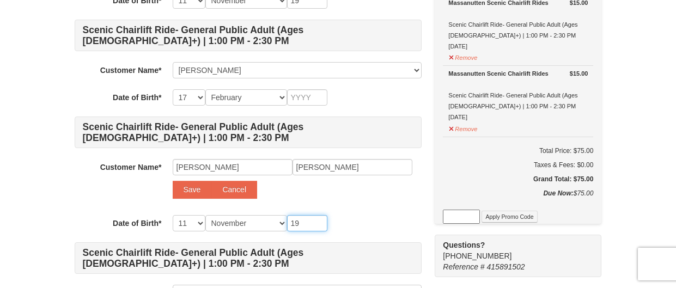
type input "197"
type input "1973"
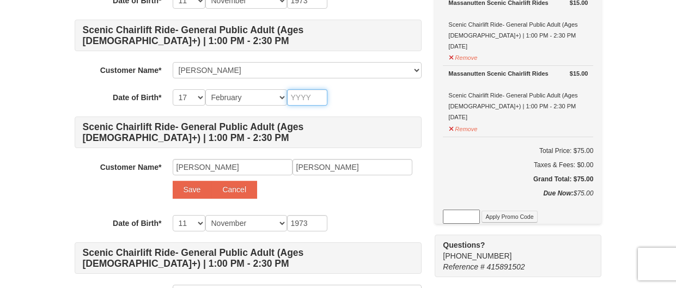
click at [321, 97] on input "text" at bounding box center [307, 97] width 40 height 16
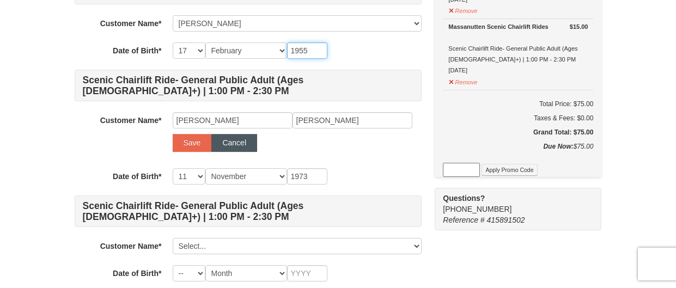
scroll to position [385, 0]
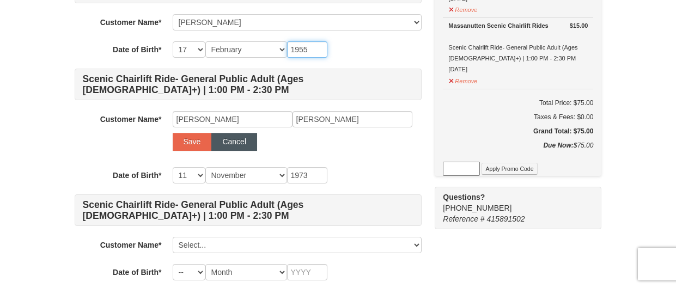
type input "1955"
click at [230, 139] on button "Cancel" at bounding box center [234, 141] width 46 height 17
select select
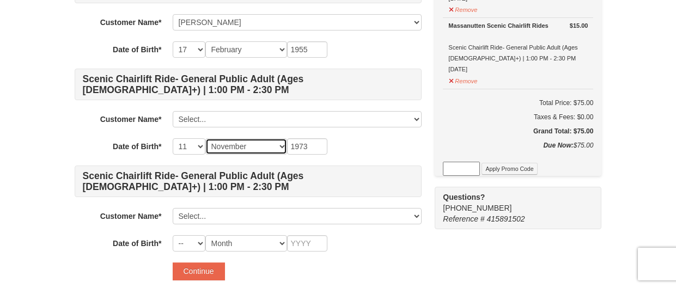
click at [230, 138] on select "Month January February March April May June July August September October Novem…" at bounding box center [246, 146] width 82 height 16
click at [362, 160] on div "Scenic Chairlift Ride- General Public Adult (Ages 13+) | 1:00 PM - 2:30 PM Cust…" at bounding box center [248, 0] width 347 height 502
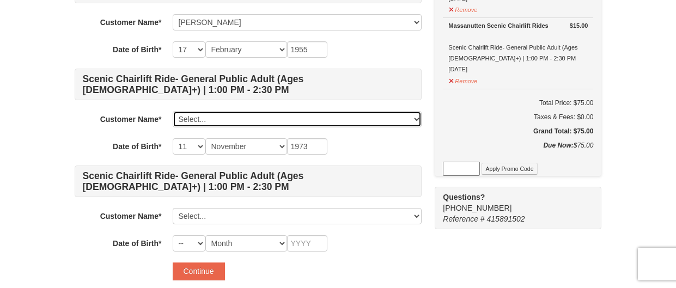
click at [255, 118] on select "Select... Vickie Warns Sharon Murray Add New..." at bounding box center [297, 119] width 249 height 16
select select
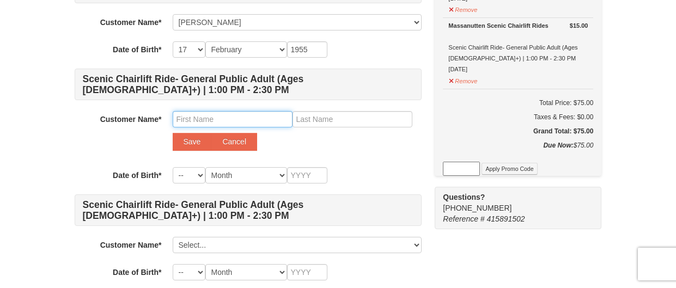
click at [209, 117] on input "text" at bounding box center [233, 119] width 120 height 16
type input "Lisa"
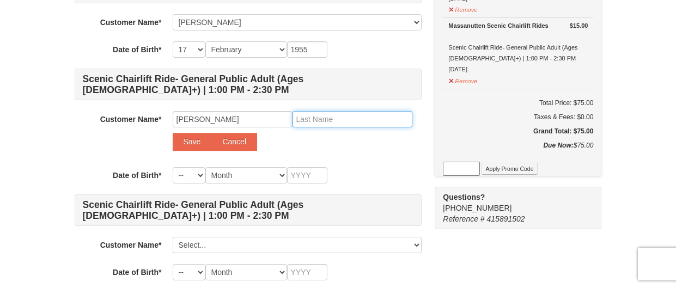
click at [343, 113] on input "text" at bounding box center [352, 119] width 120 height 16
type input "Philpp"
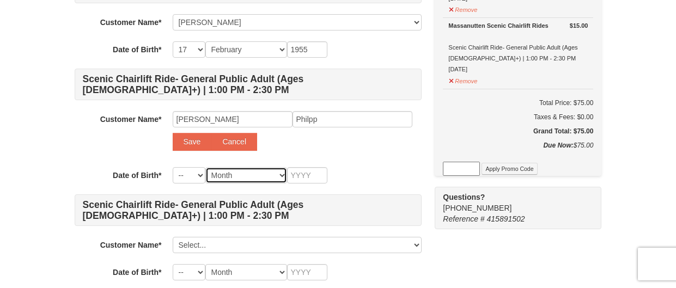
click at [223, 173] on select "Month January February March April May June July August September October Novem…" at bounding box center [246, 175] width 82 height 16
select select "11"
click at [205, 167] on select "Month January February March April May June July August September October Novem…" at bounding box center [246, 175] width 82 height 16
select select "11"
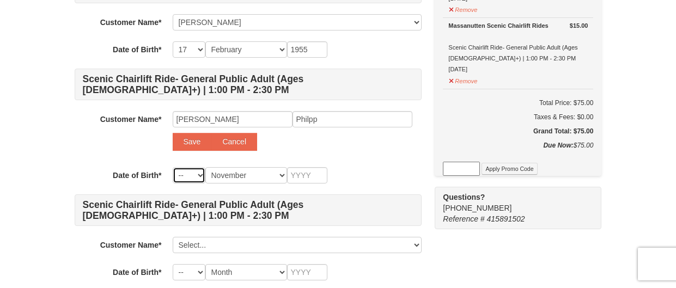
click at [197, 174] on select "-- 01 02 03 04 05 06 07 08 09 10 11 12 13 14 15 16 17 18 19 20 21 22 23 24 25 2…" at bounding box center [189, 175] width 33 height 16
select select "11"
click at [173, 167] on select "-- 01 02 03 04 05 06 07 08 09 10 11 12 13 14 15 16 17 18 19 20 21 22 23 24 25 2…" at bounding box center [189, 175] width 33 height 16
select select "11"
click at [312, 176] on input "text" at bounding box center [307, 175] width 40 height 16
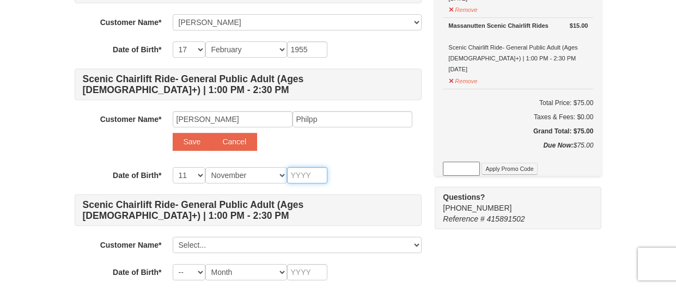
type input "1"
type input "19"
type input "197"
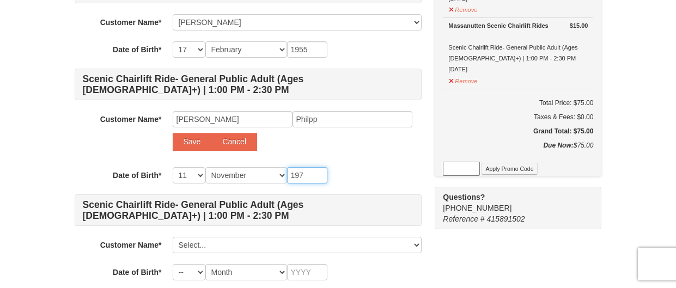
type input "197"
type input "1973"
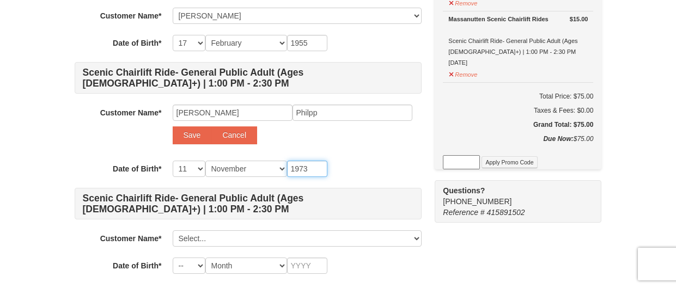
scroll to position [392, 0]
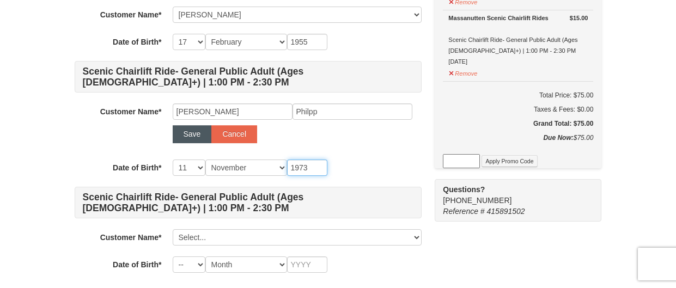
type input "1973"
click at [190, 135] on button "Save" at bounding box center [192, 133] width 39 height 17
select select
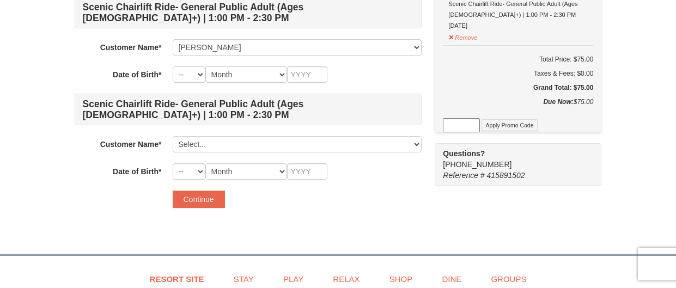
scroll to position [428, 0]
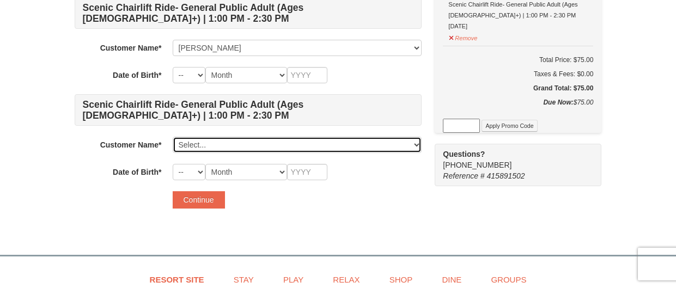
click at [201, 139] on select "Select... Vickie Warns Sharon Murray Lisa Philpp Add New..." at bounding box center [297, 145] width 249 height 16
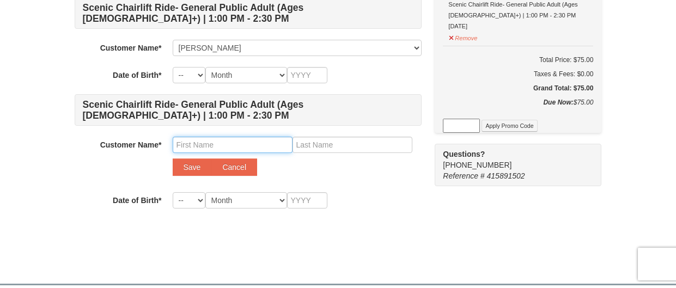
click at [209, 141] on input "text" at bounding box center [233, 145] width 120 height 16
type input "Angie"
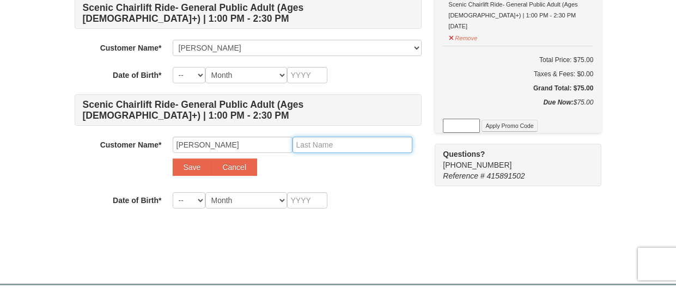
click at [351, 140] on input "text" at bounding box center [352, 145] width 120 height 16
type input "Fields"
click at [309, 198] on input "text" at bounding box center [307, 200] width 40 height 16
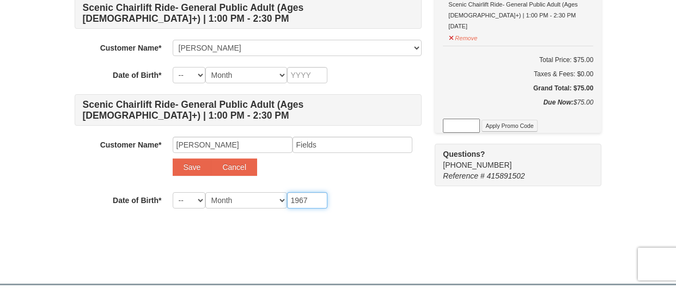
type input "1967"
click at [259, 198] on select "Month January February March April May June July August September October Novem…" at bounding box center [246, 200] width 82 height 16
select select "07"
click at [205, 192] on select "Month January February March April May June July August September October Novem…" at bounding box center [246, 200] width 82 height 16
click at [189, 169] on button "Save" at bounding box center [192, 166] width 39 height 17
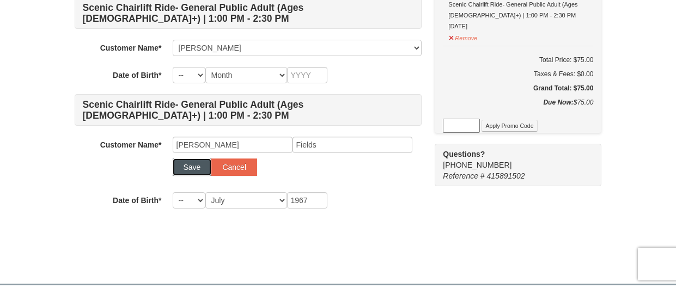
select select
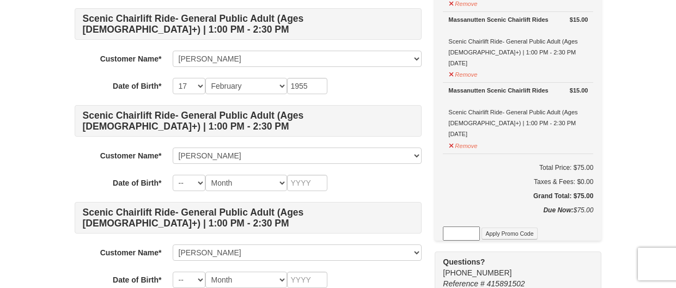
scroll to position [324, 0]
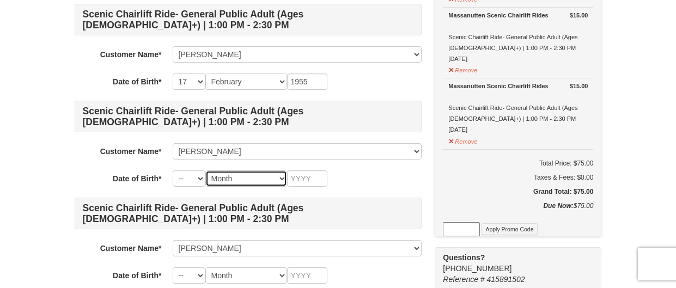
click at [273, 175] on select "Month January February March April May June July August September October Novem…" at bounding box center [246, 178] width 82 height 16
select select "11"
click at [205, 170] on select "Month January February March April May June July August September October Novem…" at bounding box center [246, 178] width 82 height 16
click at [183, 185] on select "-- 01 02 03 04 05 06 07 08 09 10 11 12 13 14 15 16 17 18 19 20 21 22 23 24 25 2…" at bounding box center [189, 178] width 33 height 16
select select "11"
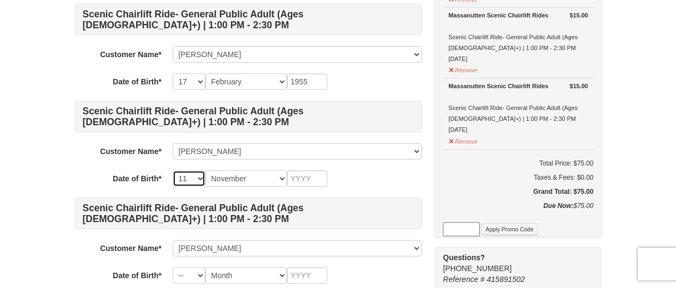
click at [173, 170] on select "-- 01 02 03 04 05 06 07 08 09 10 11 12 13 14 15 16 17 18 19 20 21 22 23 24 25 2…" at bounding box center [189, 178] width 33 height 16
click at [303, 172] on input "text" at bounding box center [307, 178] width 40 height 16
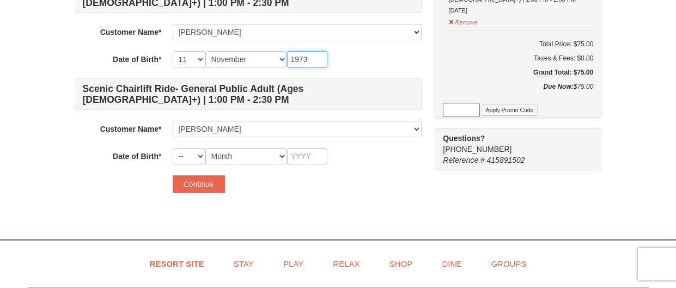
scroll to position [461, 0]
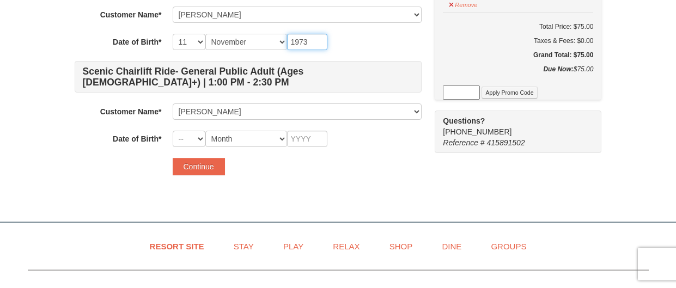
type input "1973"
click at [316, 137] on input "text" at bounding box center [307, 139] width 40 height 16
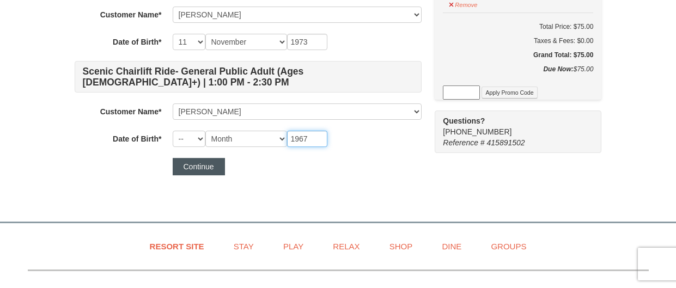
type input "1967"
click at [214, 167] on button "Continue" at bounding box center [199, 166] width 52 height 17
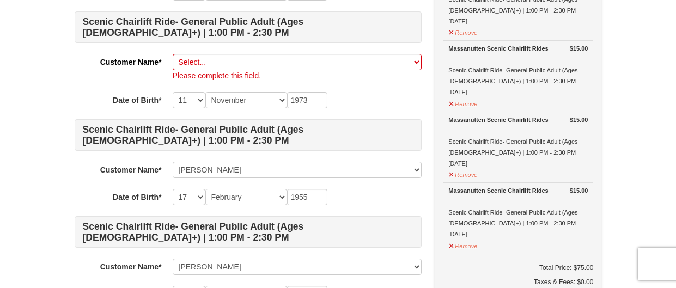
scroll to position [221, 0]
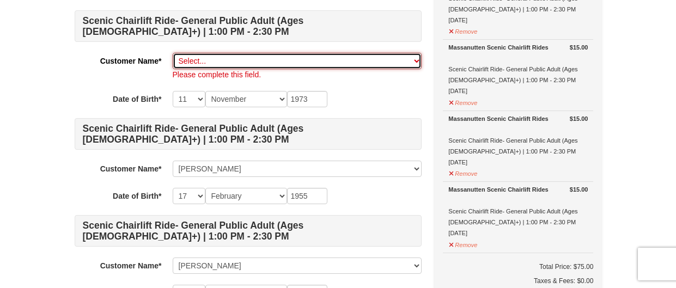
click at [264, 59] on select "Select... Vickie Warns Sharon Murray Lisa Philpp Angie Fields Add New..." at bounding box center [297, 61] width 249 height 16
select select "28230135"
click at [173, 53] on select "Select... Vickie Warns Sharon Murray Lisa Philpp Angie Fields Add New..." at bounding box center [297, 61] width 249 height 16
select select "17"
select select "02"
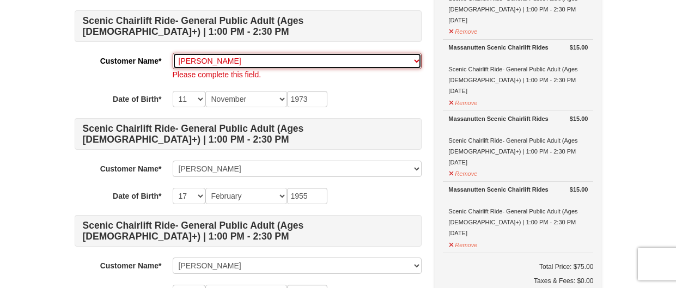
type input "1955"
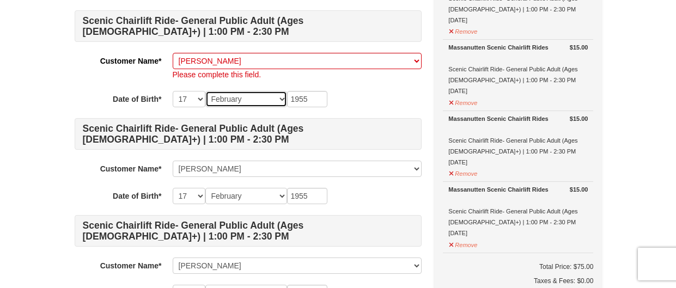
click at [233, 96] on select "Month January February March April May June July August September October Novem…" at bounding box center [246, 99] width 82 height 16
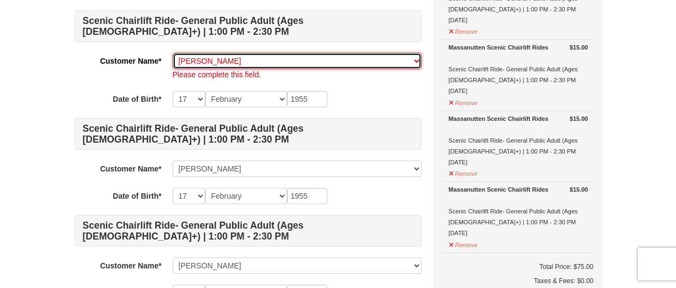
click at [239, 53] on select "Select... Vickie Warns Sharon Murray Lisa Philpp Angie Fields Add New..." at bounding box center [297, 61] width 249 height 16
select select "28230130"
click at [173, 53] on select "Select... Vickie Warns Sharon Murray Lisa Philpp Angie Fields Add New..." at bounding box center [297, 61] width 249 height 16
select select "06"
select select "03"
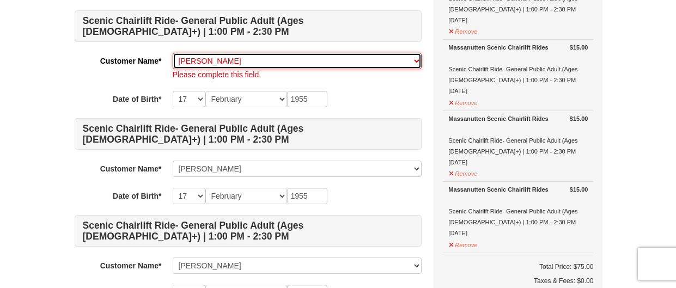
type input "1970"
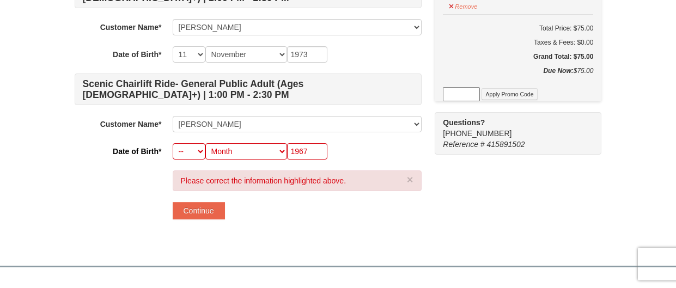
scroll to position [460, 0]
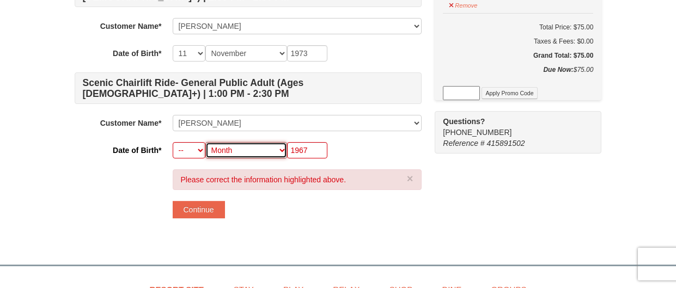
click at [240, 150] on select "Month January February March April May June July August September October Novem…" at bounding box center [246, 150] width 82 height 16
click at [239, 151] on select "Month January February March April May June July August September October Novem…" at bounding box center [246, 150] width 82 height 16
select select "07"
click at [205, 142] on select "Month January February March April May June July August September October Novem…" at bounding box center [246, 150] width 82 height 16
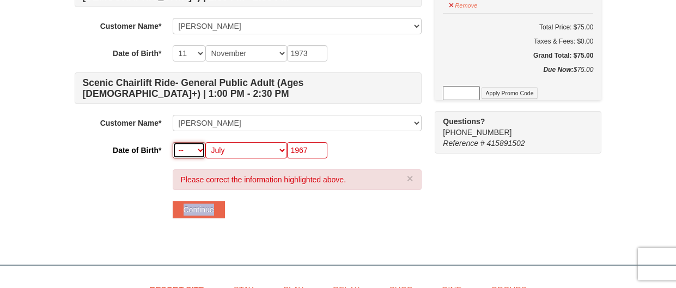
click at [196, 148] on select "-- 01 02 03 04 05 06 07 08 09 10 11 12 13 14 15 16 17 18 19 20 21 22 23 24 25 2…" at bounding box center [189, 150] width 33 height 16
select select "08"
click at [173, 142] on select "-- 01 02 03 04 05 06 07 08 09 10 11 12 13 14 15 16 17 18 19 20 21 22 23 24 25 2…" at bounding box center [189, 150] width 33 height 16
click at [197, 208] on button "Continue" at bounding box center [199, 209] width 52 height 17
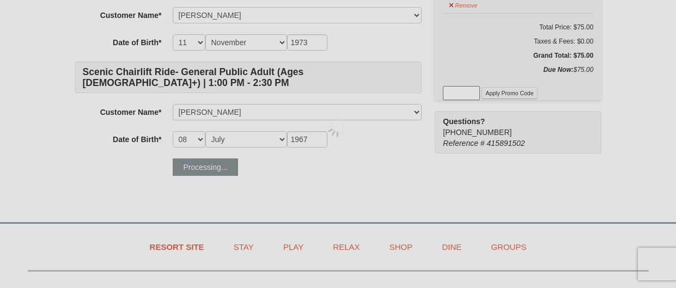
scroll to position [449, 0]
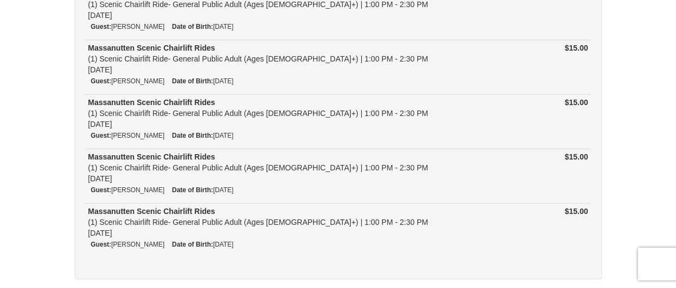
scroll to position [139, 0]
click at [72, 243] on div "1 ) Sign In 2 ) Billing Info 3 ) Customer Info ) Review ) Complete ×" at bounding box center [338, 215] width 549 height 611
click at [80, 180] on div "My Itinerary Massanutten Scenic Chairlift Rides (1) Scenic Chairlift Ride- Gene…" at bounding box center [338, 115] width 527 height 327
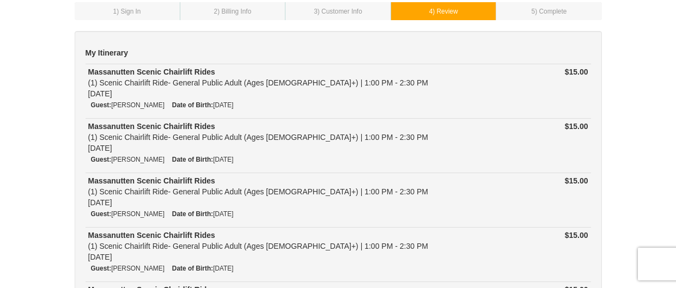
scroll to position [16, 0]
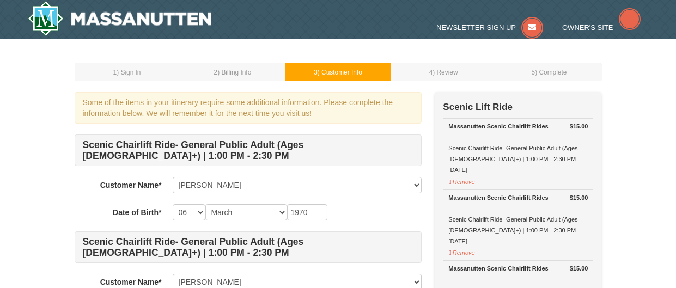
select select "06"
select select "03"
select select "06"
select select "03"
select select "17"
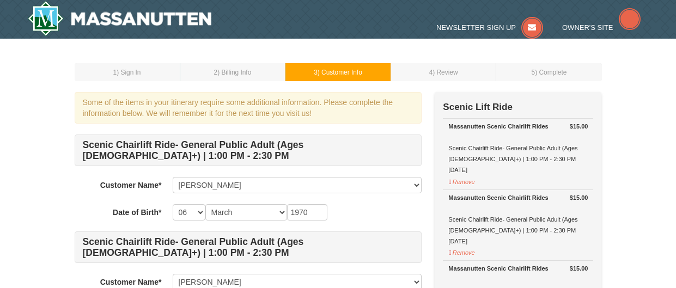
select select "02"
select select "11"
select select "08"
select select "07"
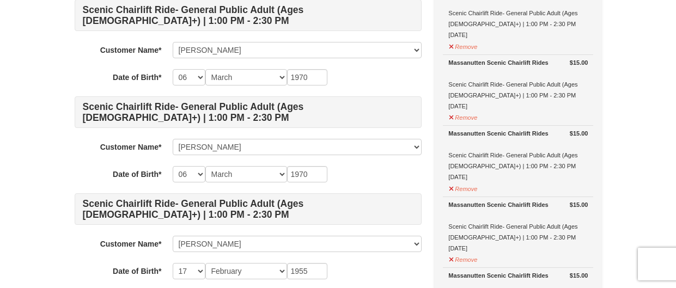
scroll to position [134, 0]
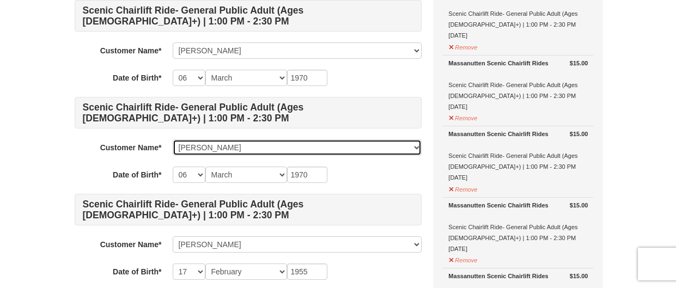
click at [239, 145] on select "Select... [PERSON_NAME] [PERSON_NAME] [PERSON_NAME] [PERSON_NAME] Add New..." at bounding box center [297, 147] width 249 height 16
click at [224, 148] on select "Select... [PERSON_NAME] [PERSON_NAME] [PERSON_NAME] [PERSON_NAME] Add New..." at bounding box center [297, 147] width 249 height 16
select select
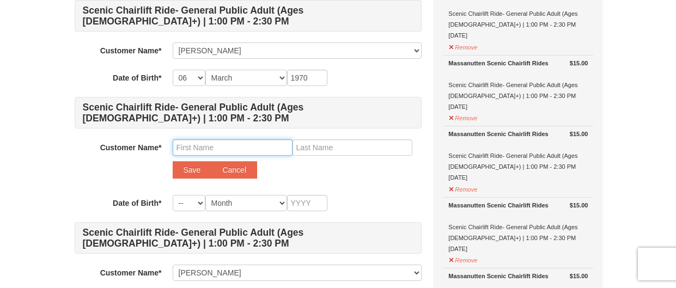
click at [206, 144] on input "text" at bounding box center [233, 147] width 120 height 16
type input "[PERSON_NAME]"
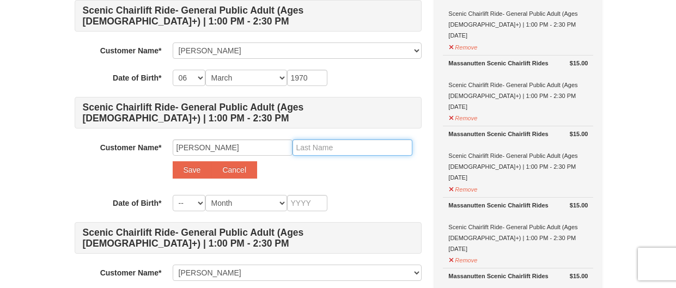
click at [335, 150] on input "text" at bounding box center [352, 147] width 120 height 16
type input "[PERSON_NAME]"
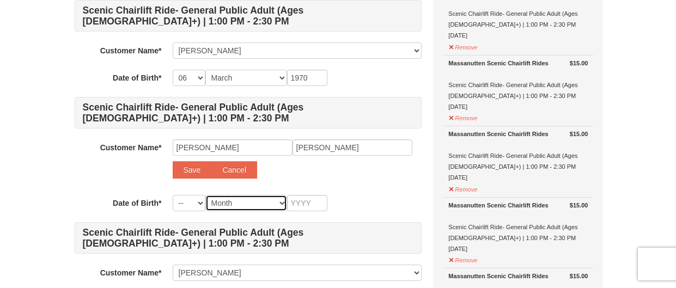
click at [225, 201] on select "Month January February March April May June July August September October Novem…" at bounding box center [246, 203] width 82 height 16
select select "07"
click at [205, 195] on select "Month January February March April May June July August September October Novem…" at bounding box center [246, 203] width 82 height 16
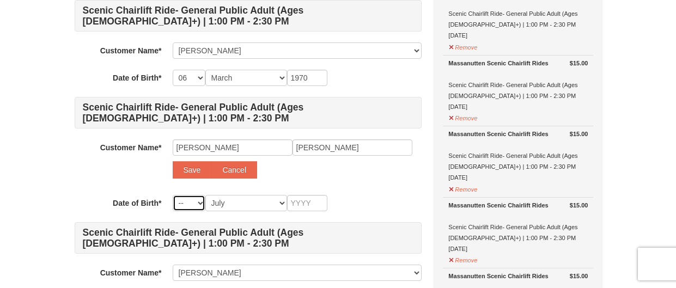
click at [191, 199] on select "-- 01 02 03 04 05 06 07 08 09 10 11 12 13 14 15 16 17 18 19 20 21 22 23 24 25 2…" at bounding box center [189, 203] width 33 height 16
select select "20"
click at [173, 195] on select "-- 01 02 03 04 05 06 07 08 09 10 11 12 13 14 15 16 17 18 19 20 21 22 23 24 25 2…" at bounding box center [189, 203] width 33 height 16
click at [309, 200] on input "text" at bounding box center [307, 203] width 40 height 16
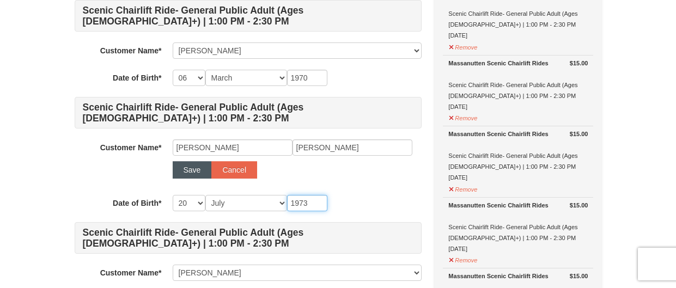
type input "1973"
click at [192, 165] on button "Save" at bounding box center [192, 169] width 39 height 17
select select
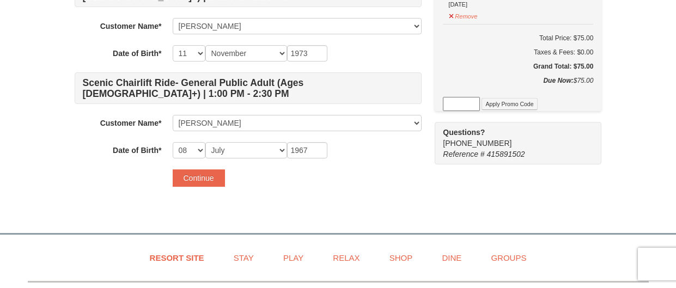
scroll to position [450, 0]
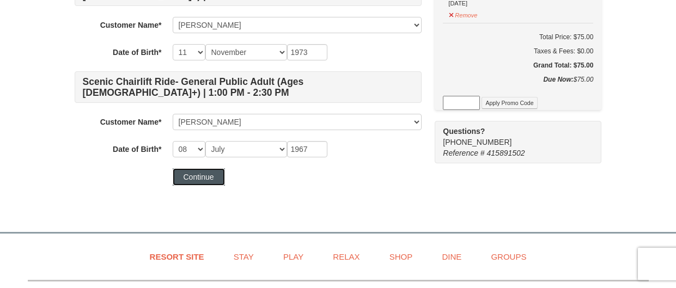
click at [204, 176] on button "Continue" at bounding box center [199, 176] width 52 height 17
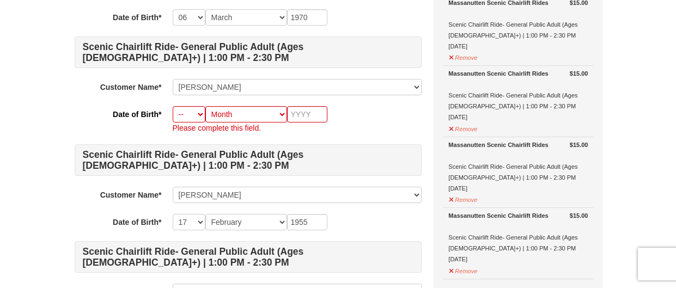
scroll to position [195, 0]
click at [233, 117] on select "Month January February March April May June July August September October Novem…" at bounding box center [246, 114] width 82 height 16
select select "07"
click at [205, 106] on select "Month January February March April May June July August September October Novem…" at bounding box center [246, 114] width 82 height 16
click at [193, 114] on select "-- 01 02 03 04 05 06 07 08 09 10 11 12 13 14 15 16 17 18 19 20 21 22 23 24 25 2…" at bounding box center [189, 114] width 33 height 16
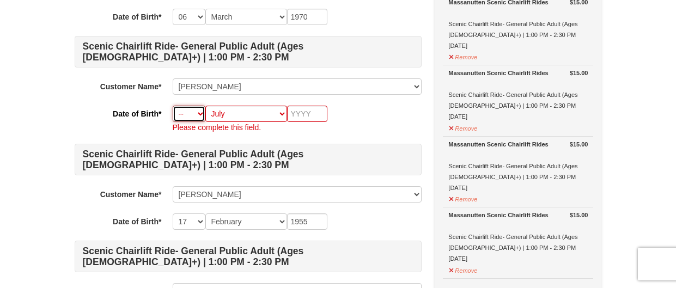
select select "20"
click at [173, 106] on select "-- 01 02 03 04 05 06 07 08 09 10 11 12 13 14 15 16 17 18 19 20 21 22 23 24 25 2…" at bounding box center [189, 114] width 33 height 16
click at [309, 114] on input "text" at bounding box center [307, 114] width 40 height 16
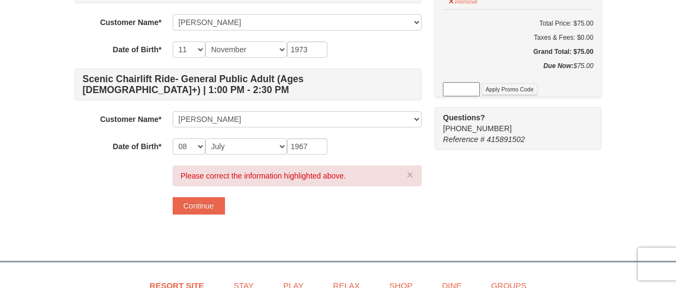
scroll to position [466, 0]
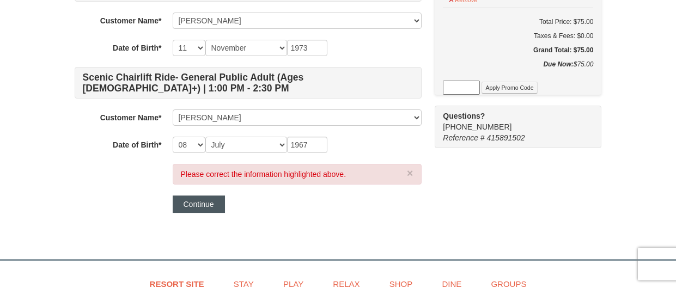
type input "1973"
click at [188, 208] on button "Continue" at bounding box center [199, 204] width 52 height 17
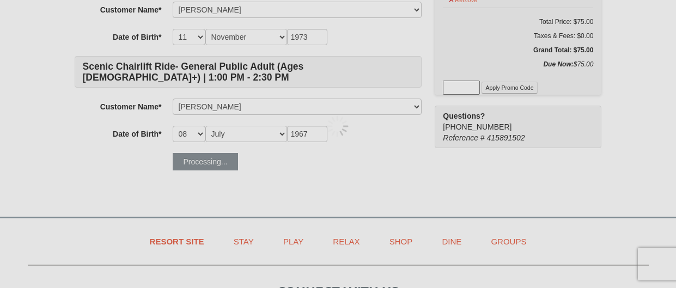
scroll to position [455, 0]
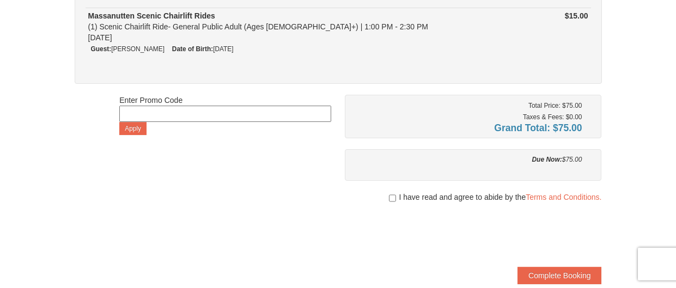
scroll to position [340, 0]
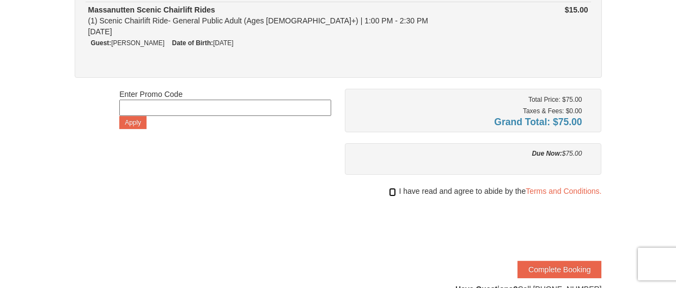
click at [389, 188] on input "checkbox" at bounding box center [392, 192] width 7 height 9
checkbox input "true"
click at [571, 263] on button "Complete Booking" at bounding box center [559, 269] width 84 height 17
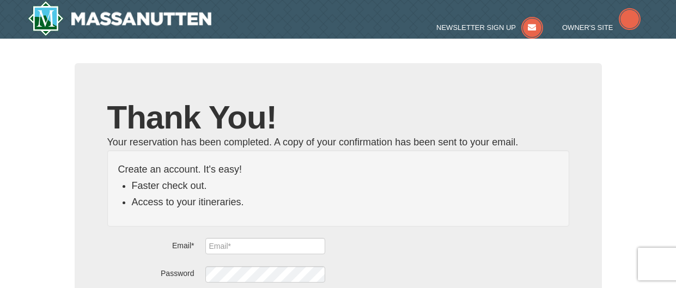
type input "[EMAIL_ADDRESS][DOMAIN_NAME]"
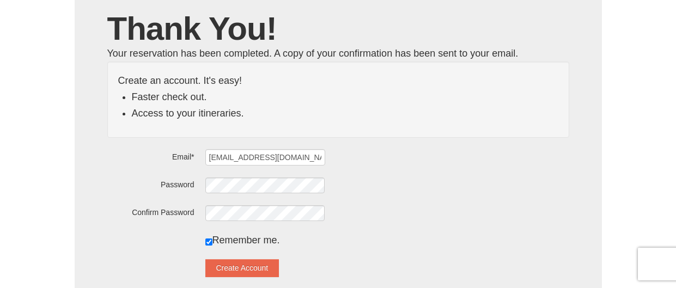
scroll to position [102, 0]
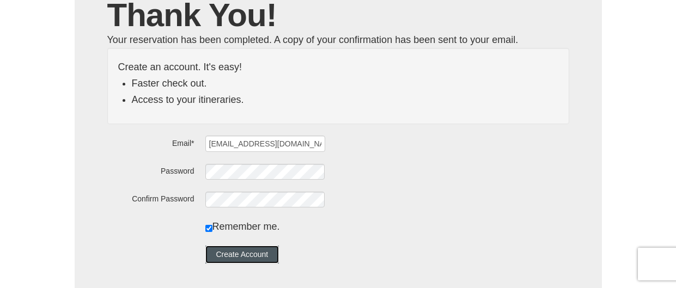
click at [236, 253] on button "Create Account" at bounding box center [242, 254] width 74 height 17
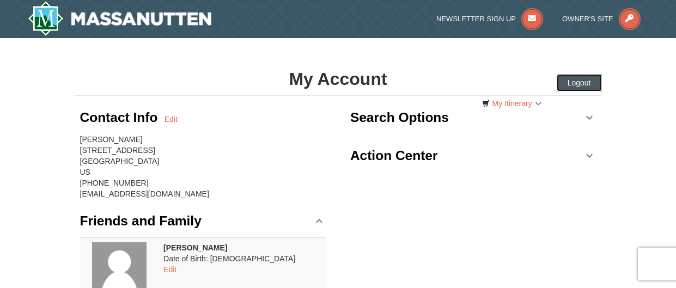
click at [586, 83] on button "Logout" at bounding box center [579, 82] width 45 height 17
